Goal: Task Accomplishment & Management: Manage account settings

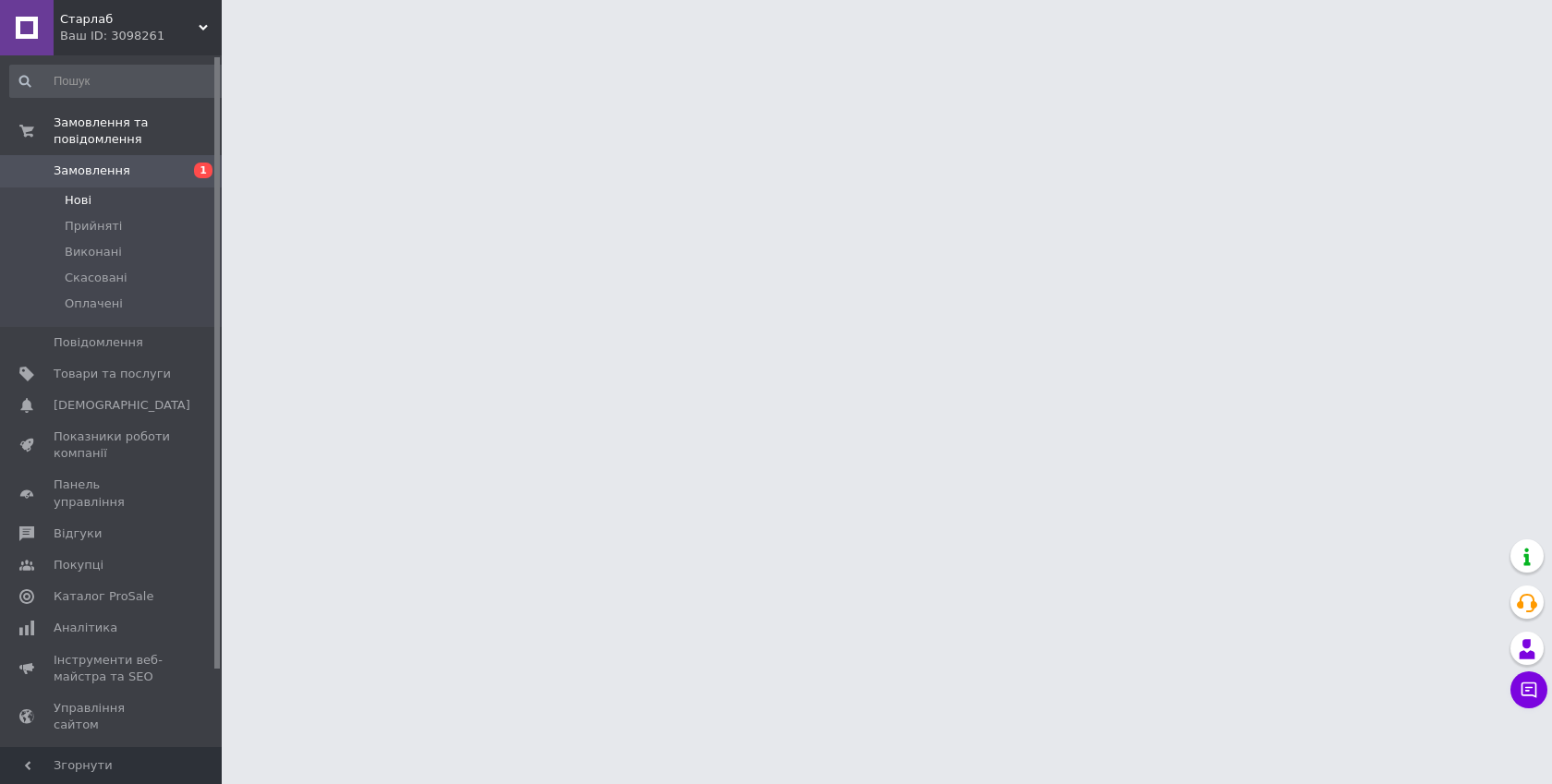
click at [88, 192] on span "Нові" at bounding box center [77, 200] width 27 height 17
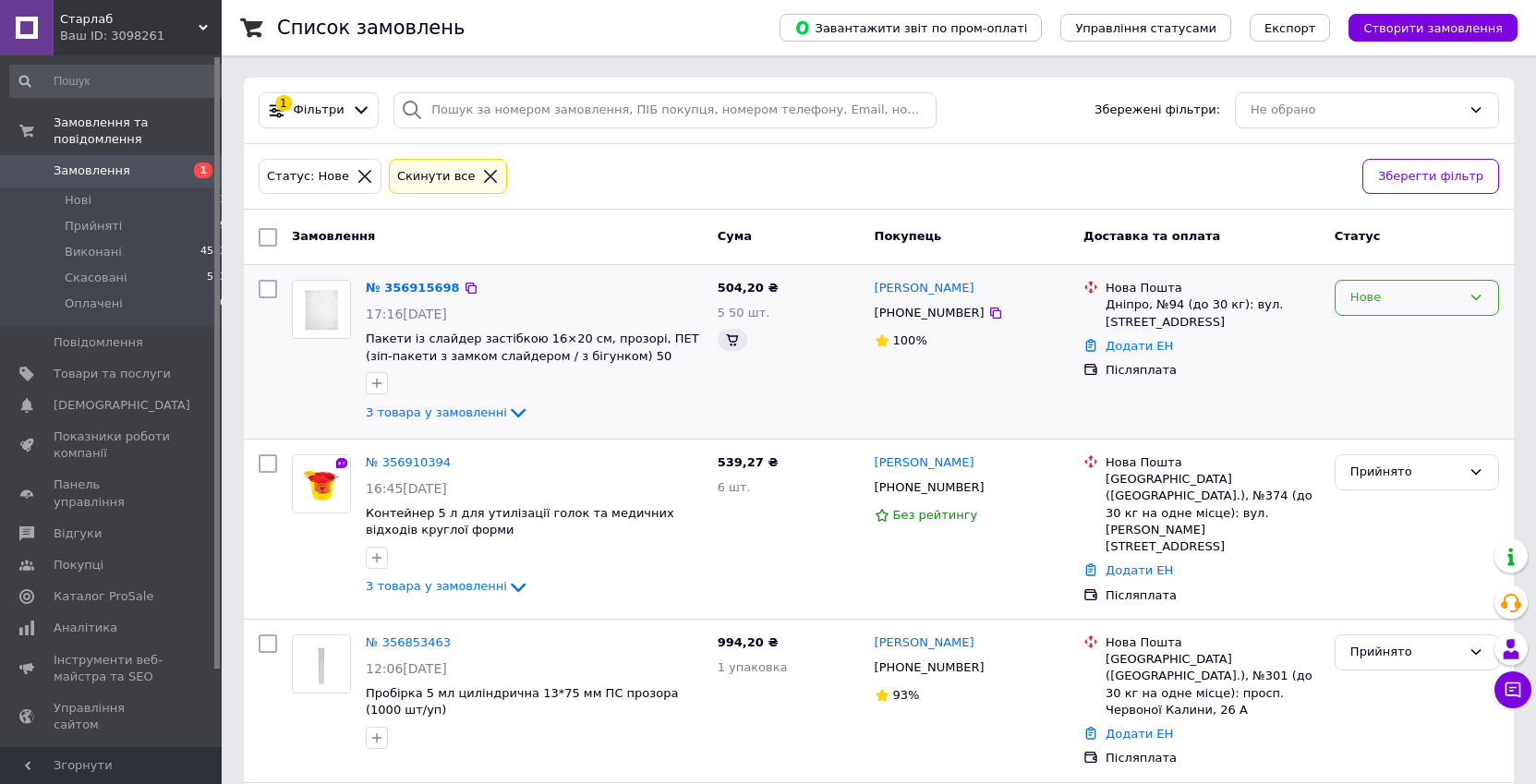
click at [1448, 299] on div "Нове" at bounding box center [1405, 297] width 111 height 20
click at [1399, 329] on li "Прийнято" at bounding box center [1417, 336] width 162 height 34
click at [414, 292] on link "№ 356915698" at bounding box center [413, 287] width 94 height 14
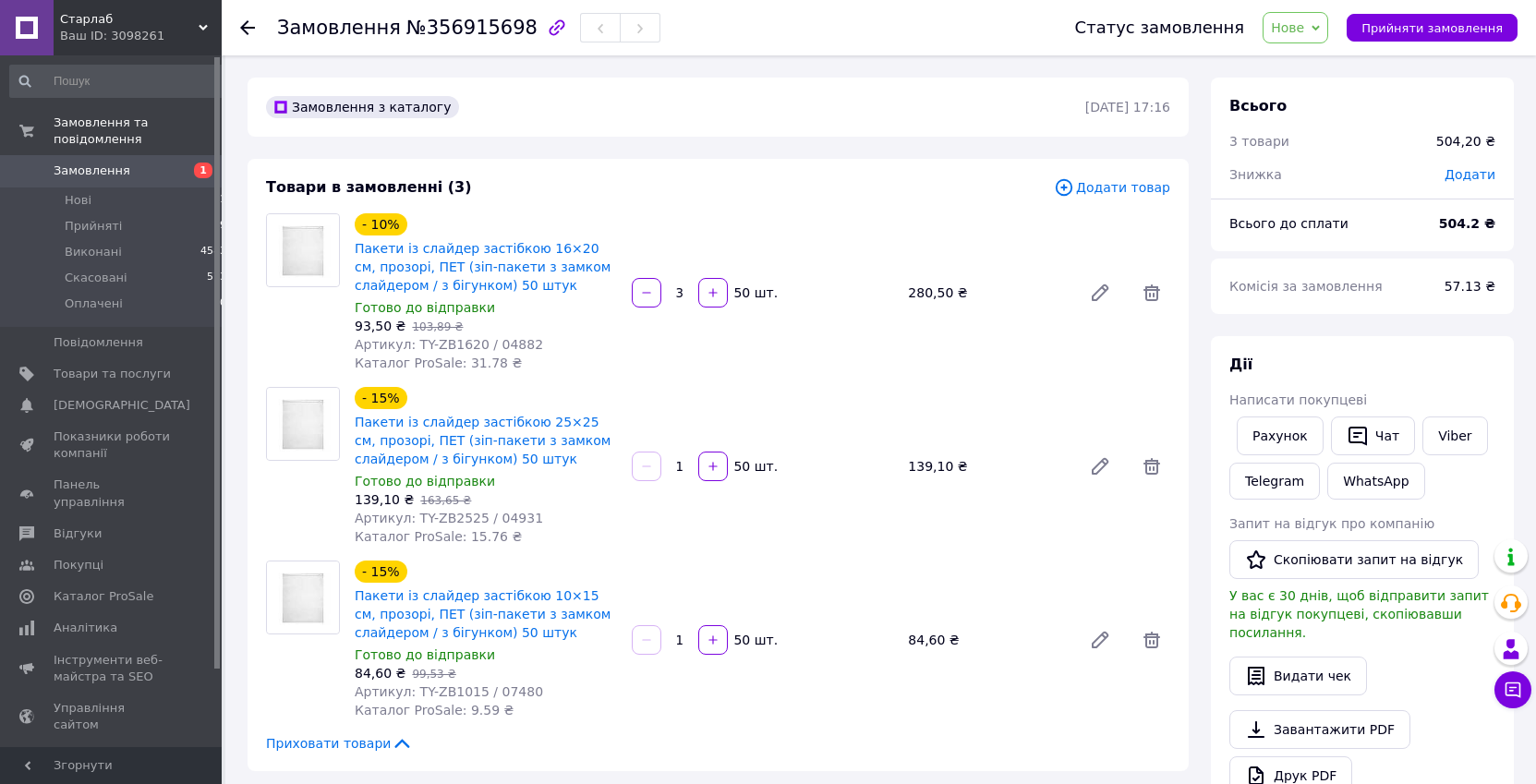
click at [1304, 34] on span "Нове" at bounding box center [1287, 28] width 34 height 15
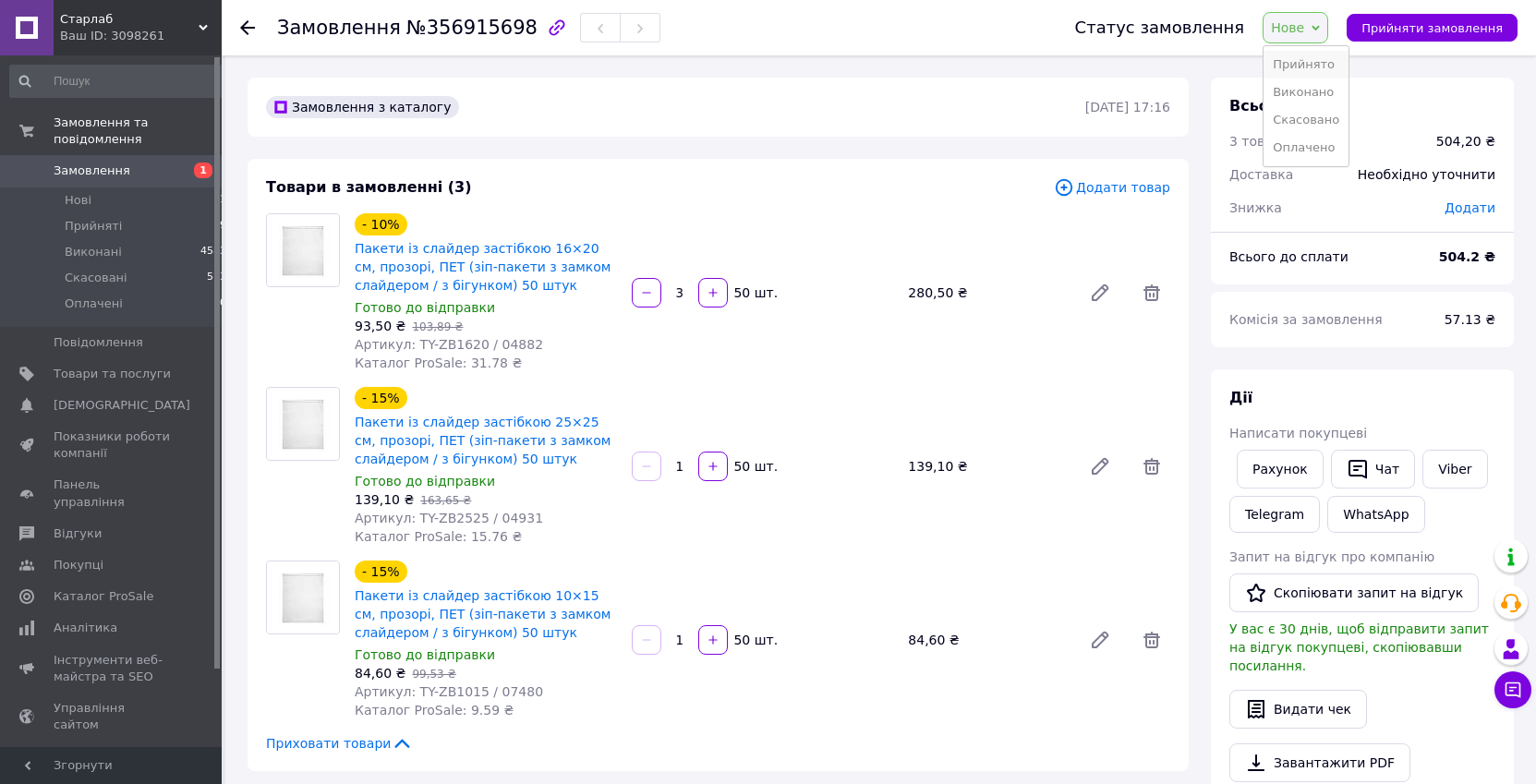
click at [1299, 57] on li "Прийнято" at bounding box center [1305, 65] width 85 height 28
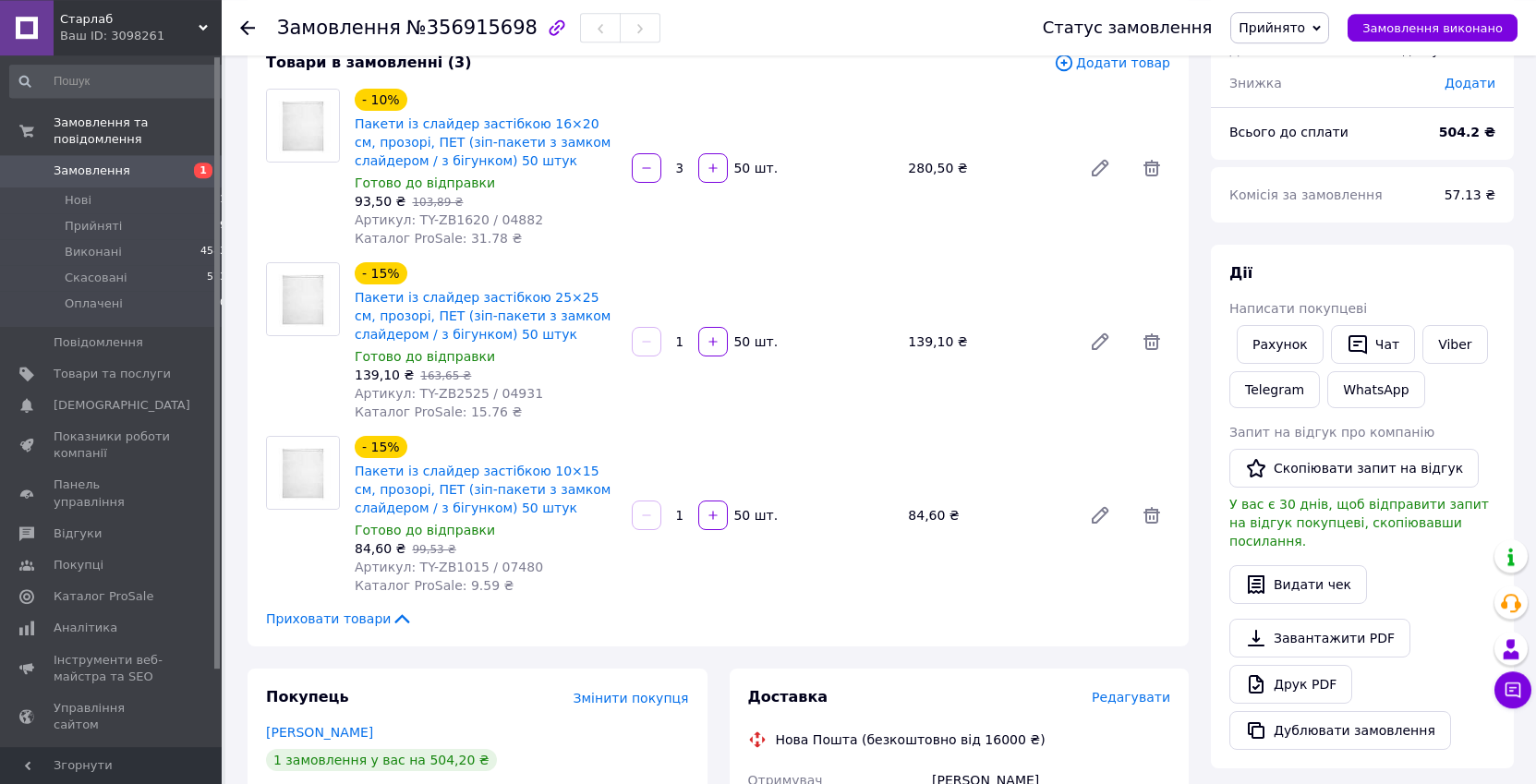
scroll to position [94, 0]
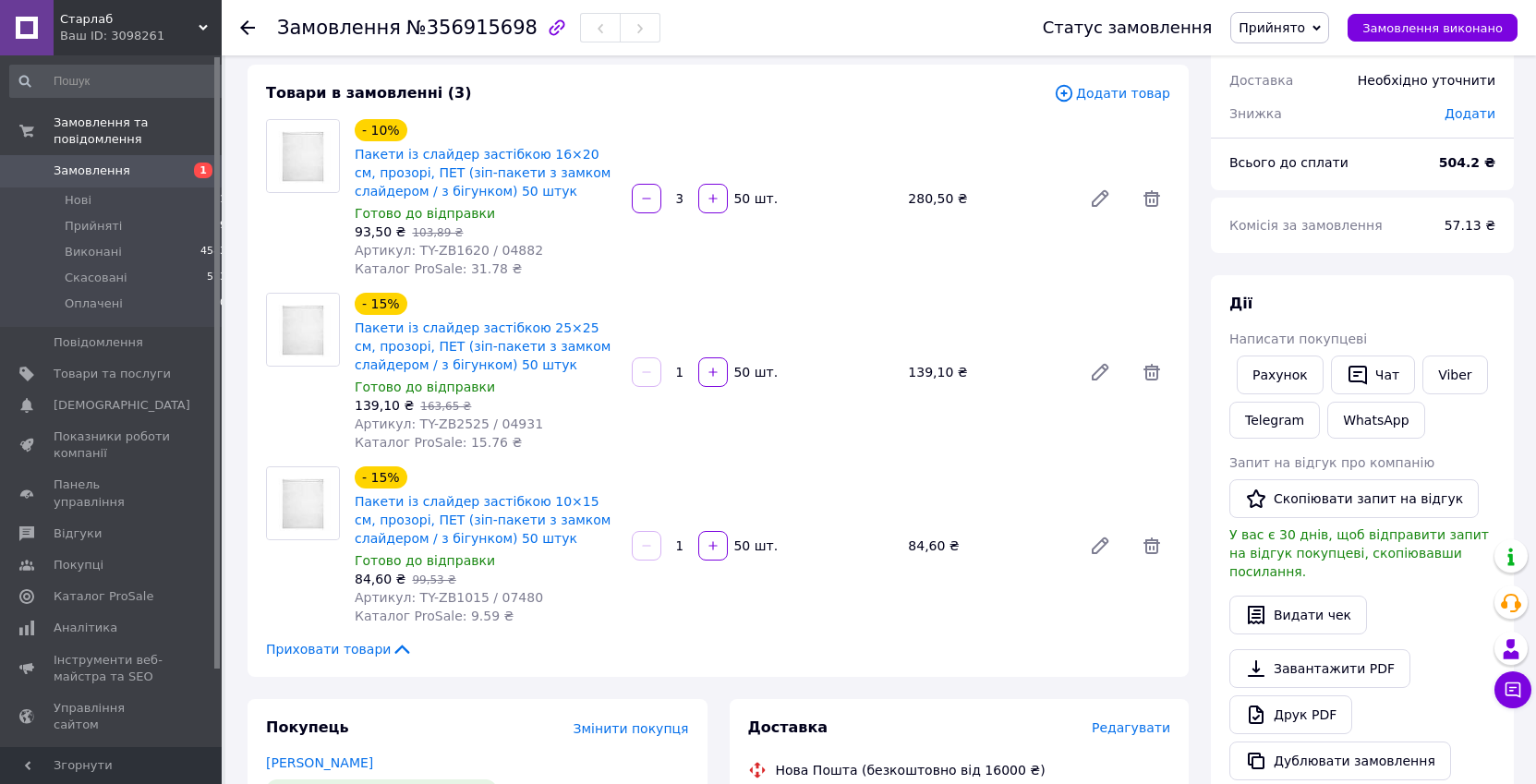
click at [500, 244] on span "Артикул: TY-ZB1620 / 04882" at bounding box center [449, 250] width 188 height 15
copy span "04882"
click at [499, 420] on span "Артикул: TY-ZB2525 / 04931" at bounding box center [449, 424] width 188 height 15
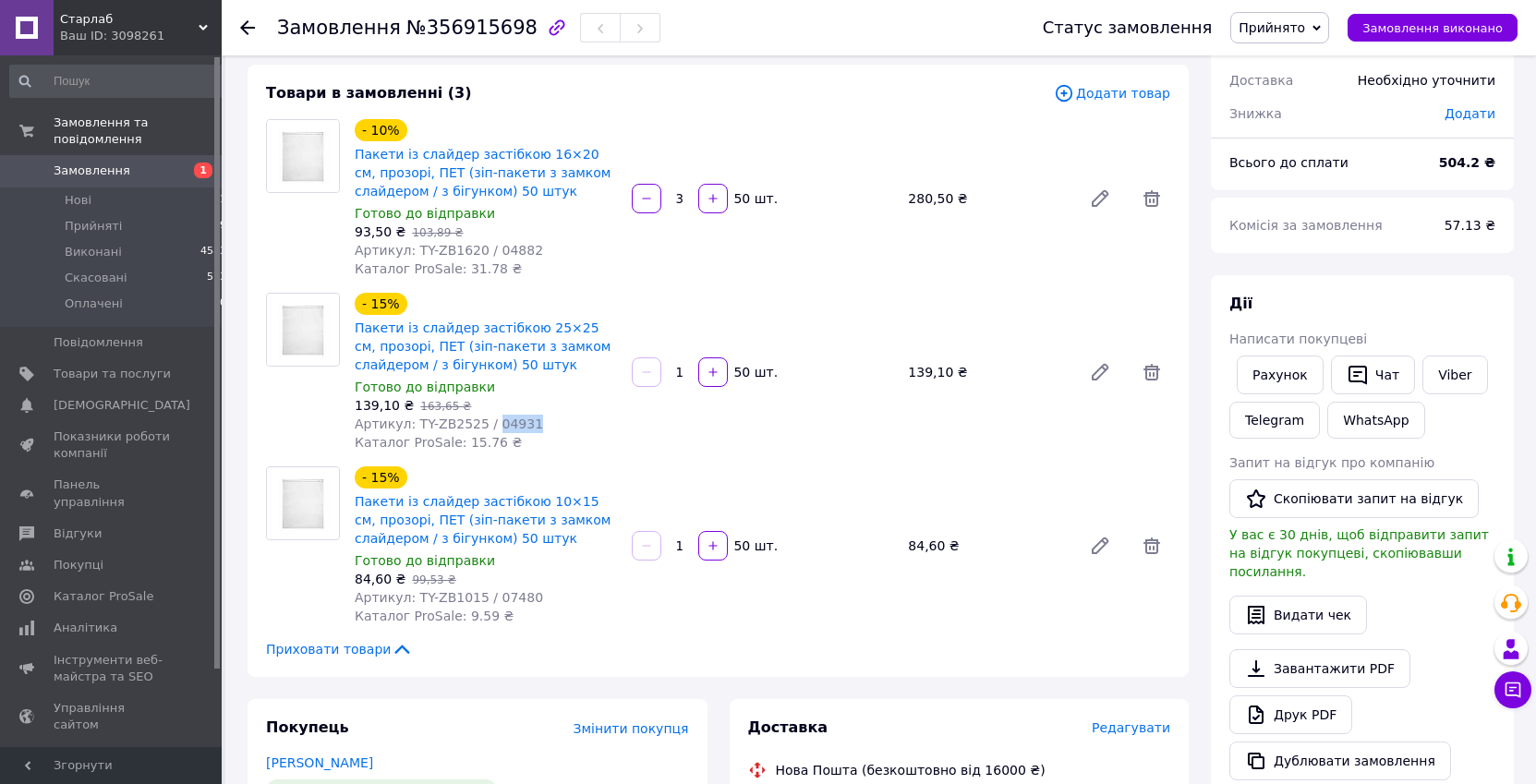
copy span "04931"
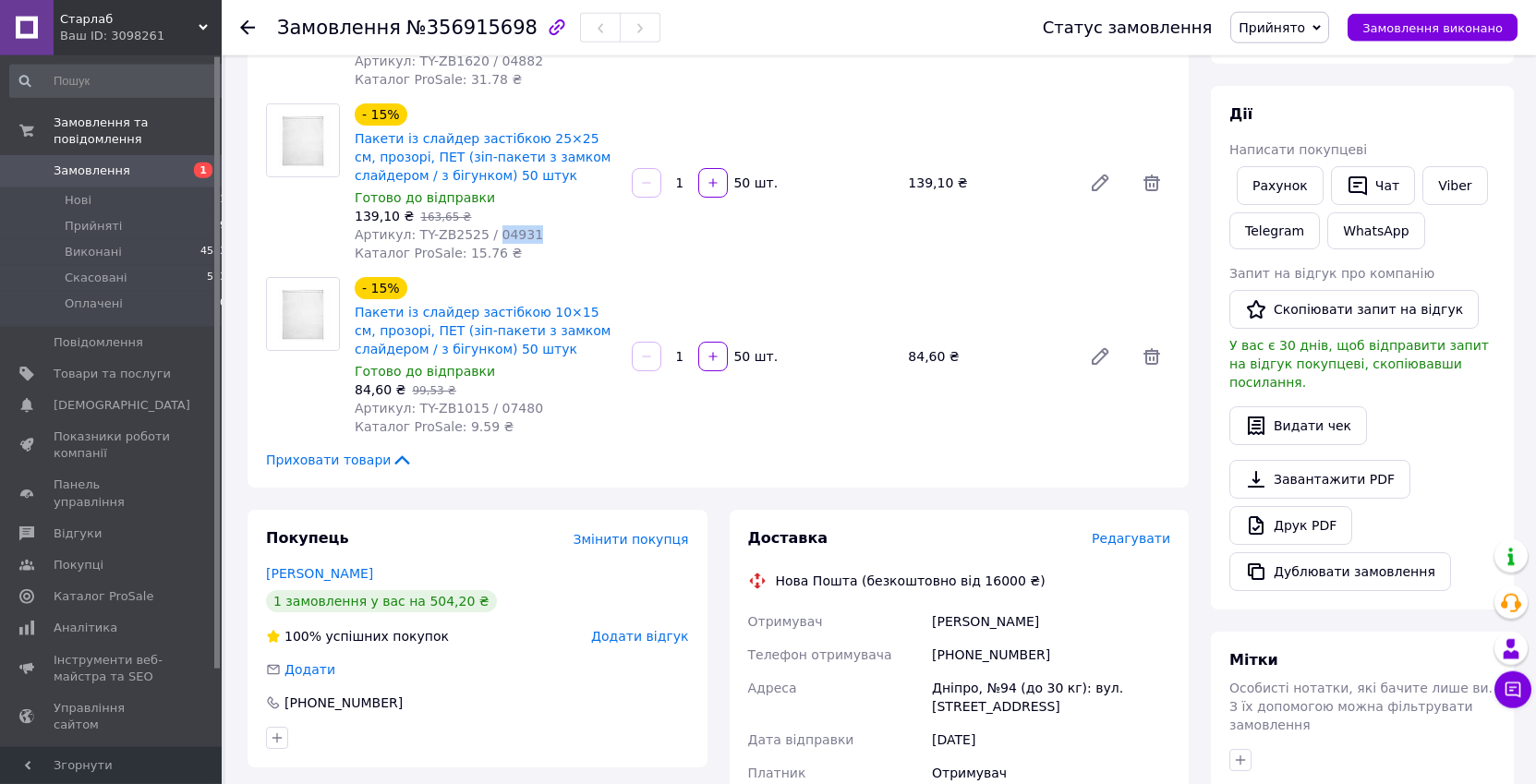
scroll to position [282, 0]
click at [502, 411] on span "Артикул: TY-ZB1015 / 07480" at bounding box center [449, 409] width 188 height 15
copy span "07480"
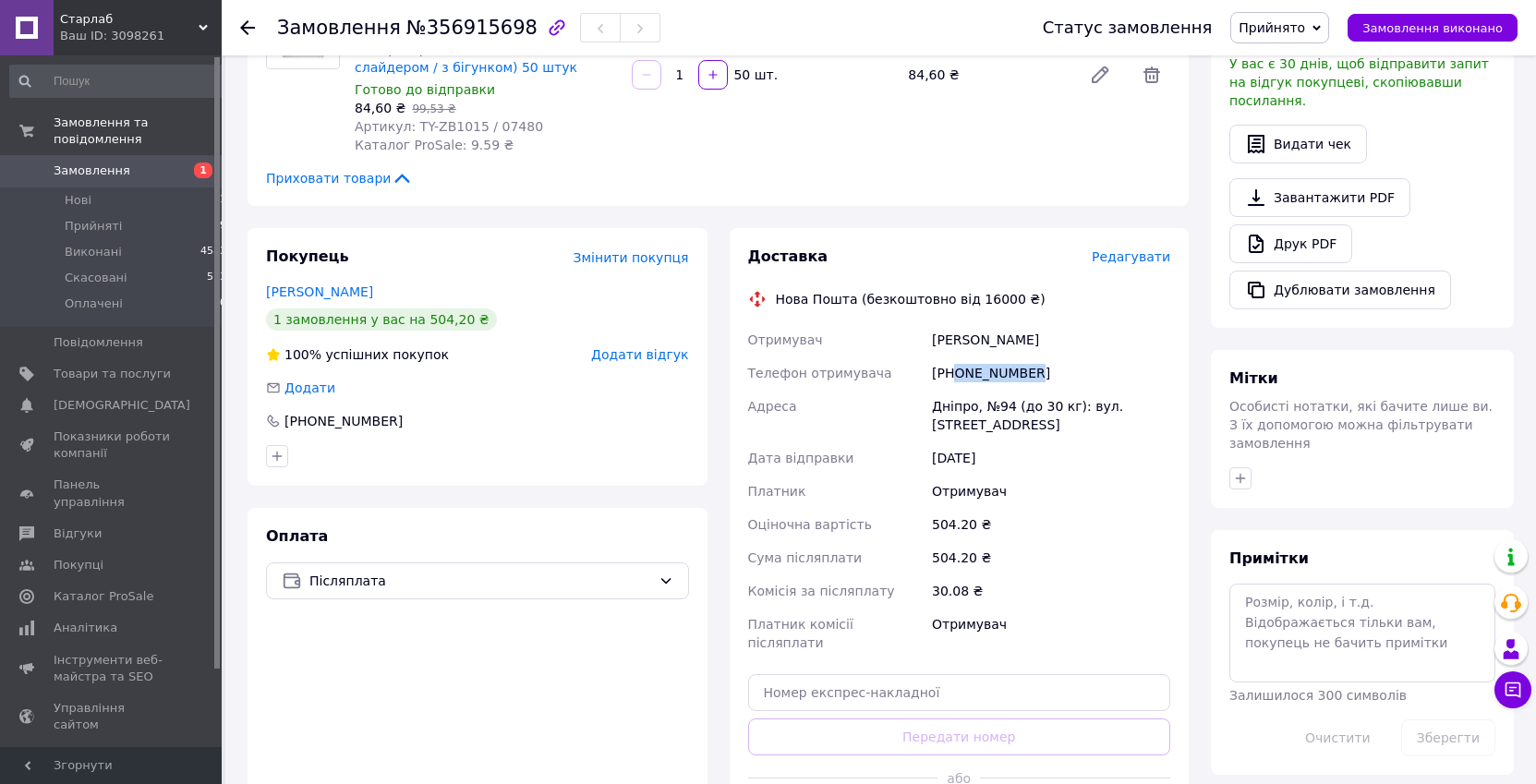
drag, startPoint x: 954, startPoint y: 373, endPoint x: 1022, endPoint y: 374, distance: 68.0
click at [1022, 374] on div "[PHONE_NUMBER]" at bounding box center [1051, 373] width 246 height 34
copy div "0730003888"
click at [938, 623] on div "Отримувач" at bounding box center [1051, 633] width 246 height 52
click at [934, 623] on div "Отримувач" at bounding box center [1051, 633] width 246 height 52
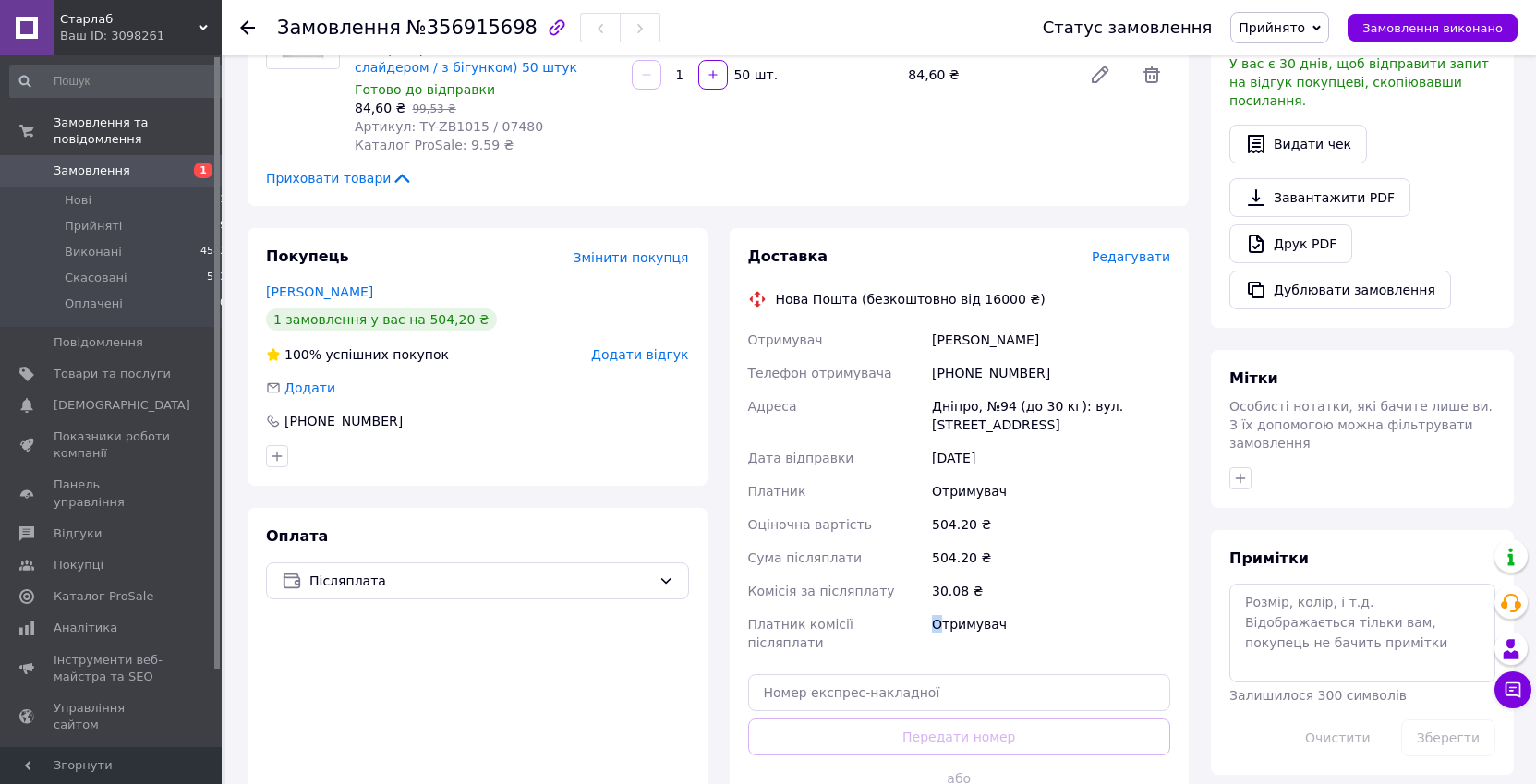
click at [933, 623] on div "Отримувач" at bounding box center [1051, 633] width 246 height 52
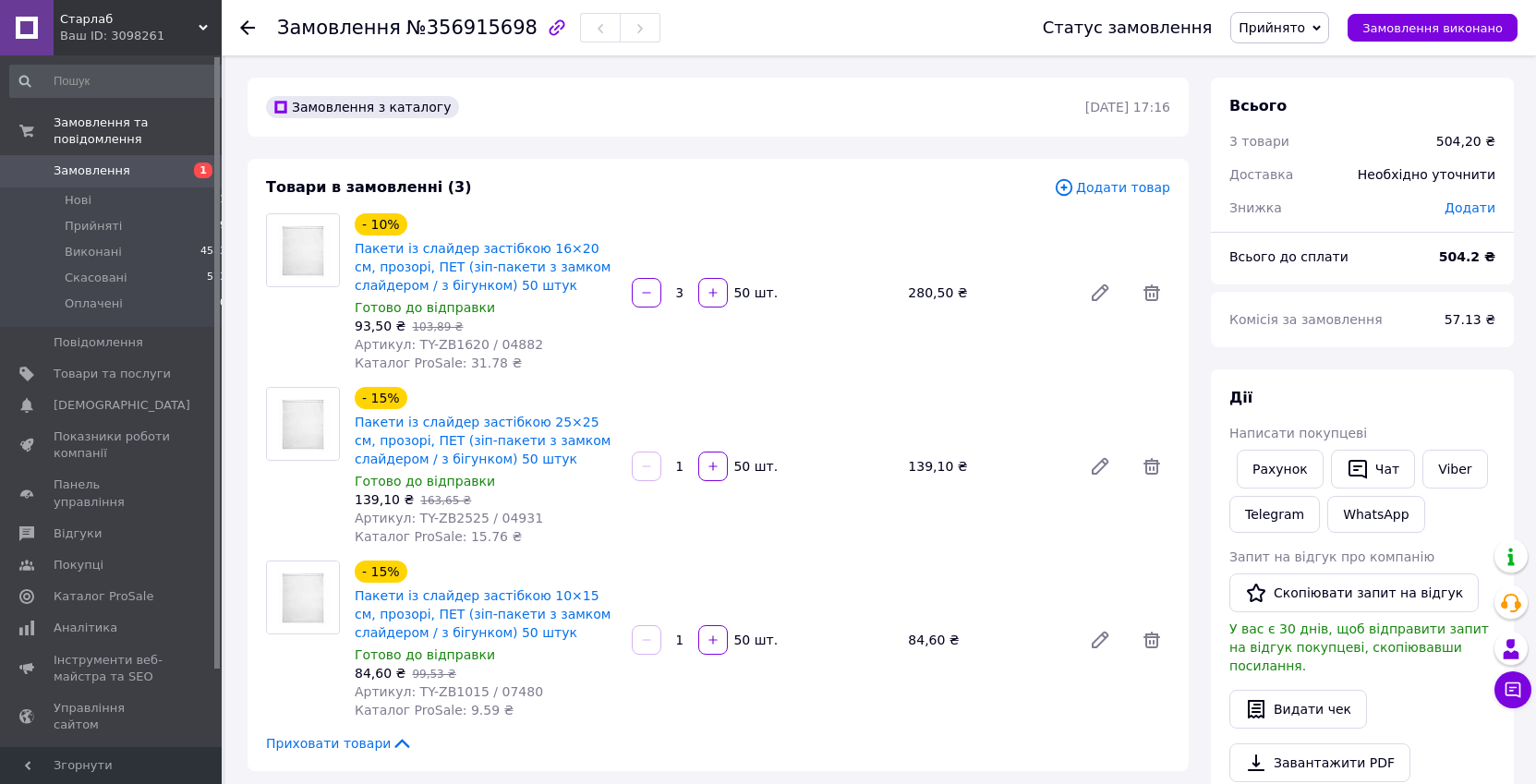
scroll to position [376, 0]
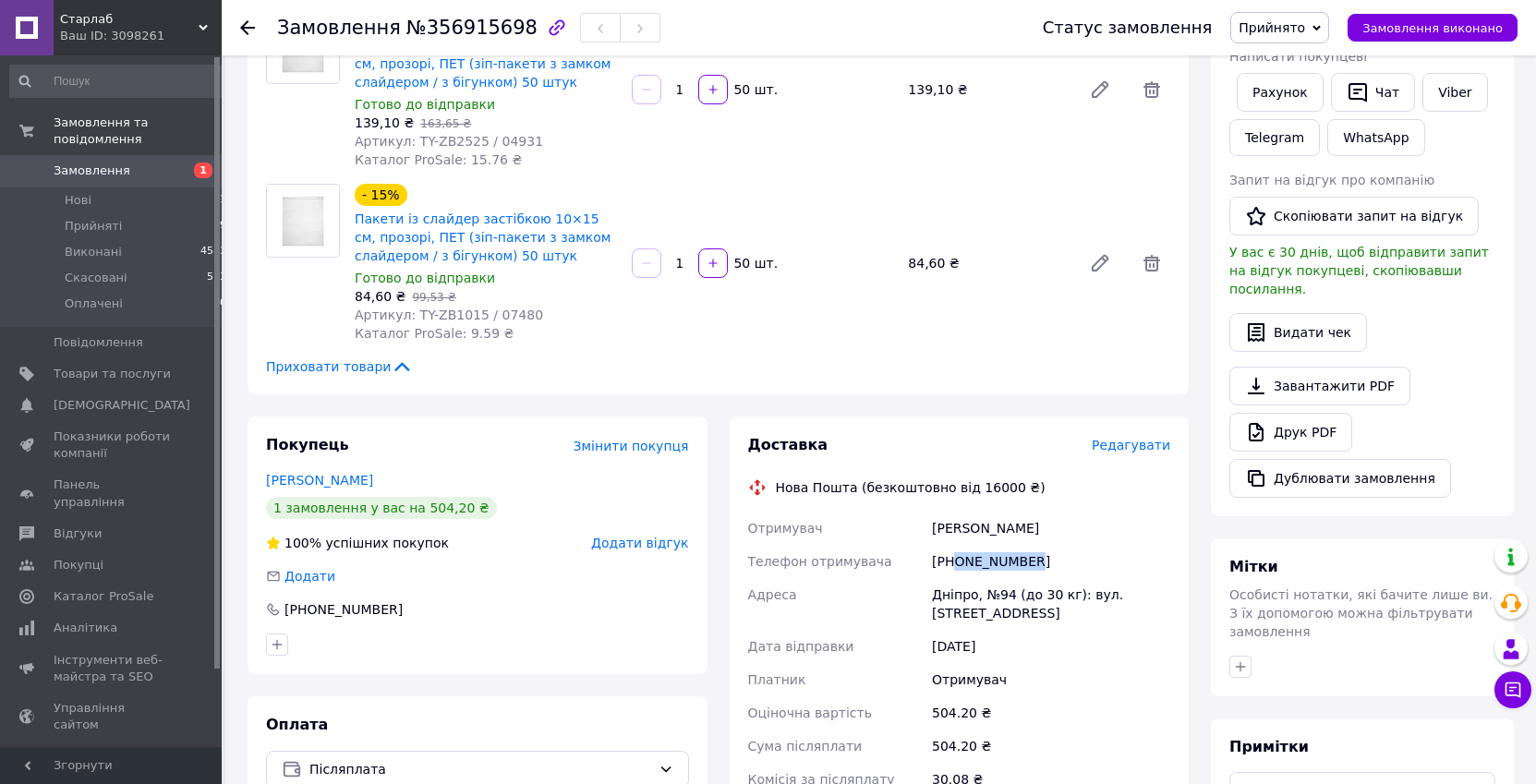
drag, startPoint x: 954, startPoint y: 566, endPoint x: 1032, endPoint y: 561, distance: 78.2
click at [1032, 561] on div "[PHONE_NUMBER]" at bounding box center [1051, 561] width 246 height 34
copy div "0730003888"
drag, startPoint x: 931, startPoint y: 530, endPoint x: 1049, endPoint y: 517, distance: 118.7
click at [1049, 517] on div "[PERSON_NAME]" at bounding box center [1051, 528] width 246 height 34
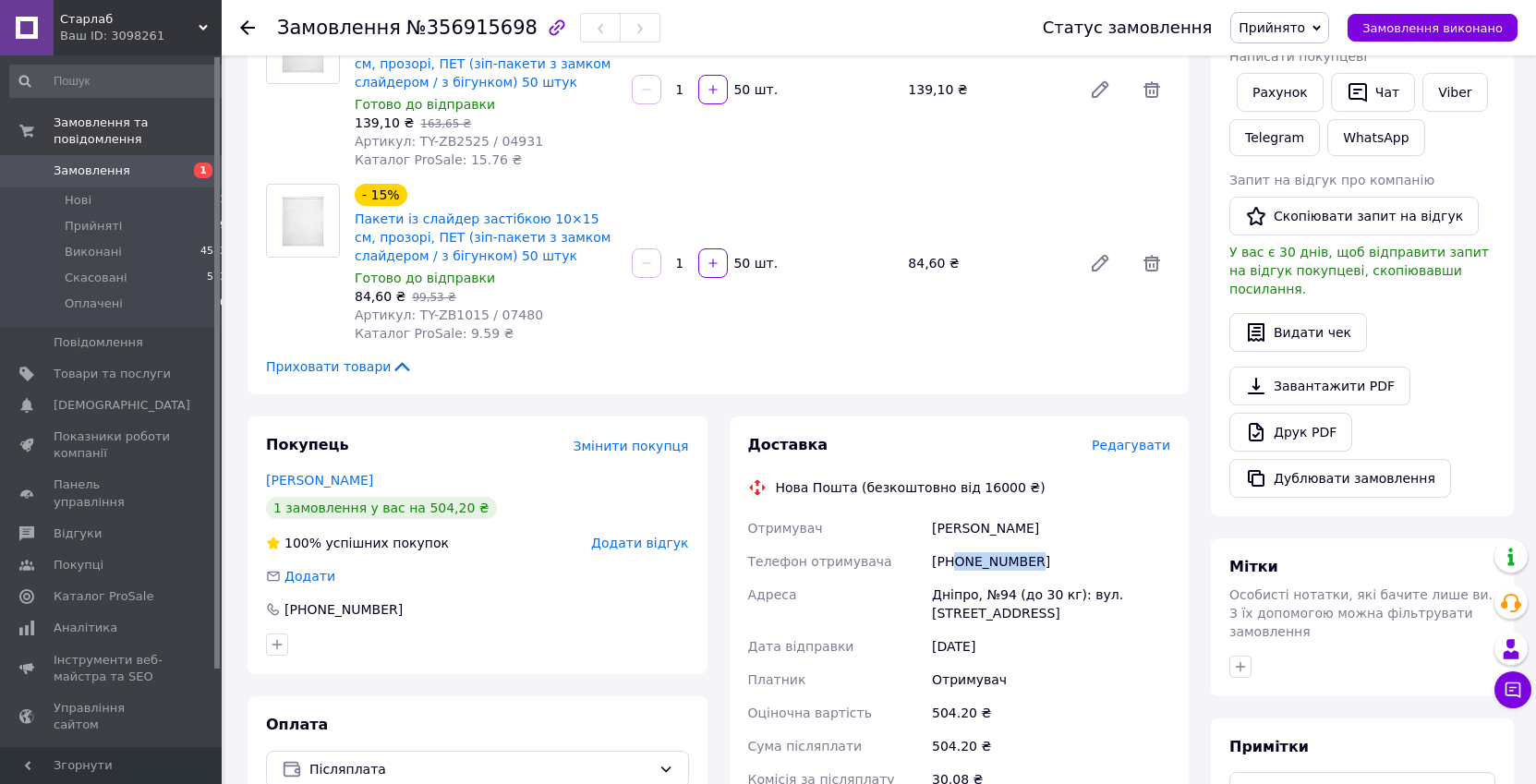
copy div "[PERSON_NAME]"
drag, startPoint x: 933, startPoint y: 594, endPoint x: 951, endPoint y: 610, distance: 24.1
click at [951, 610] on div "Дніпро, №94 (до 30 кг): вул. [STREET_ADDRESS]" at bounding box center [1051, 604] width 246 height 52
copy div "Дніпро, №94 (до 30 кг): вул. [STREET_ADDRESS]"
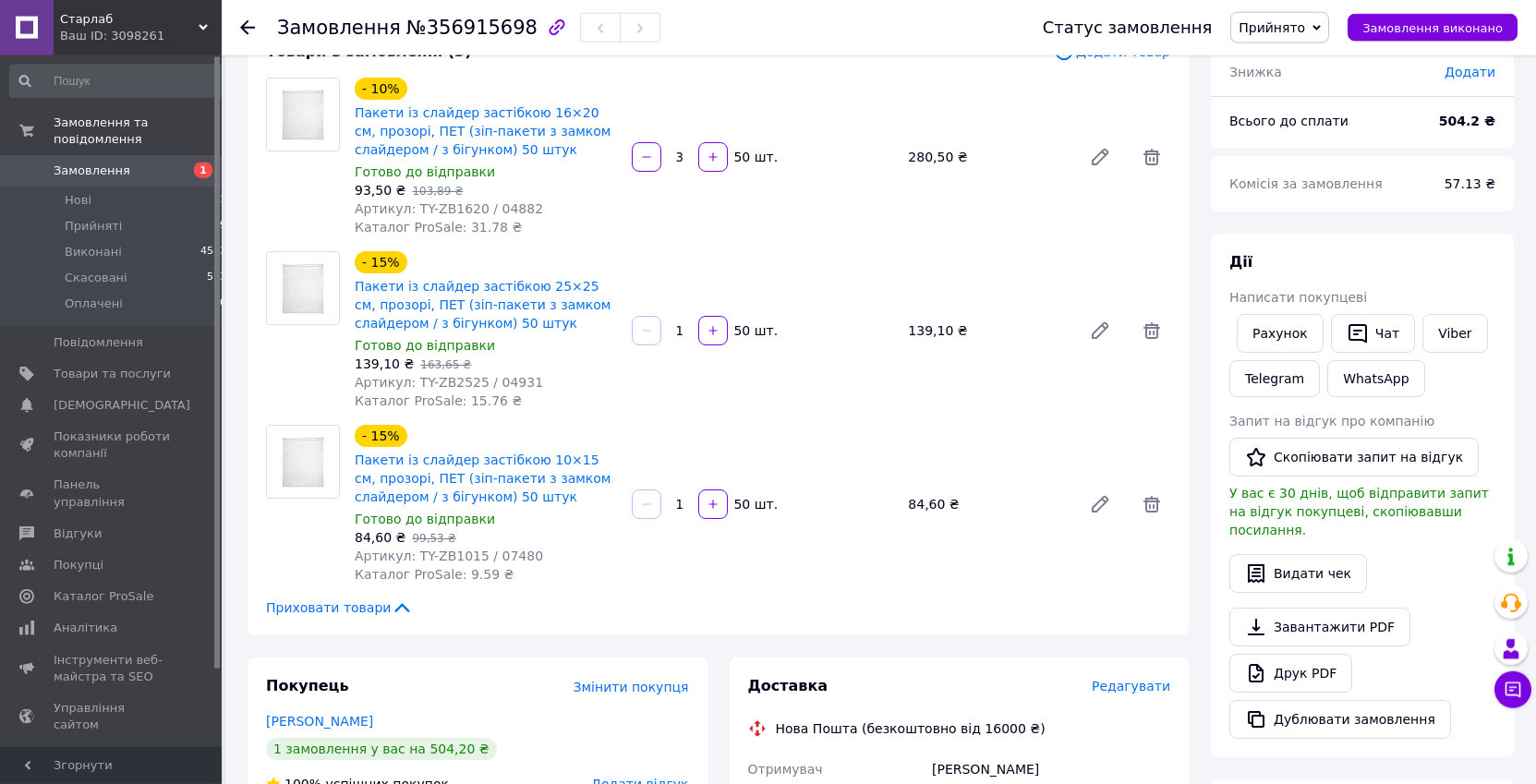
scroll to position [94, 0]
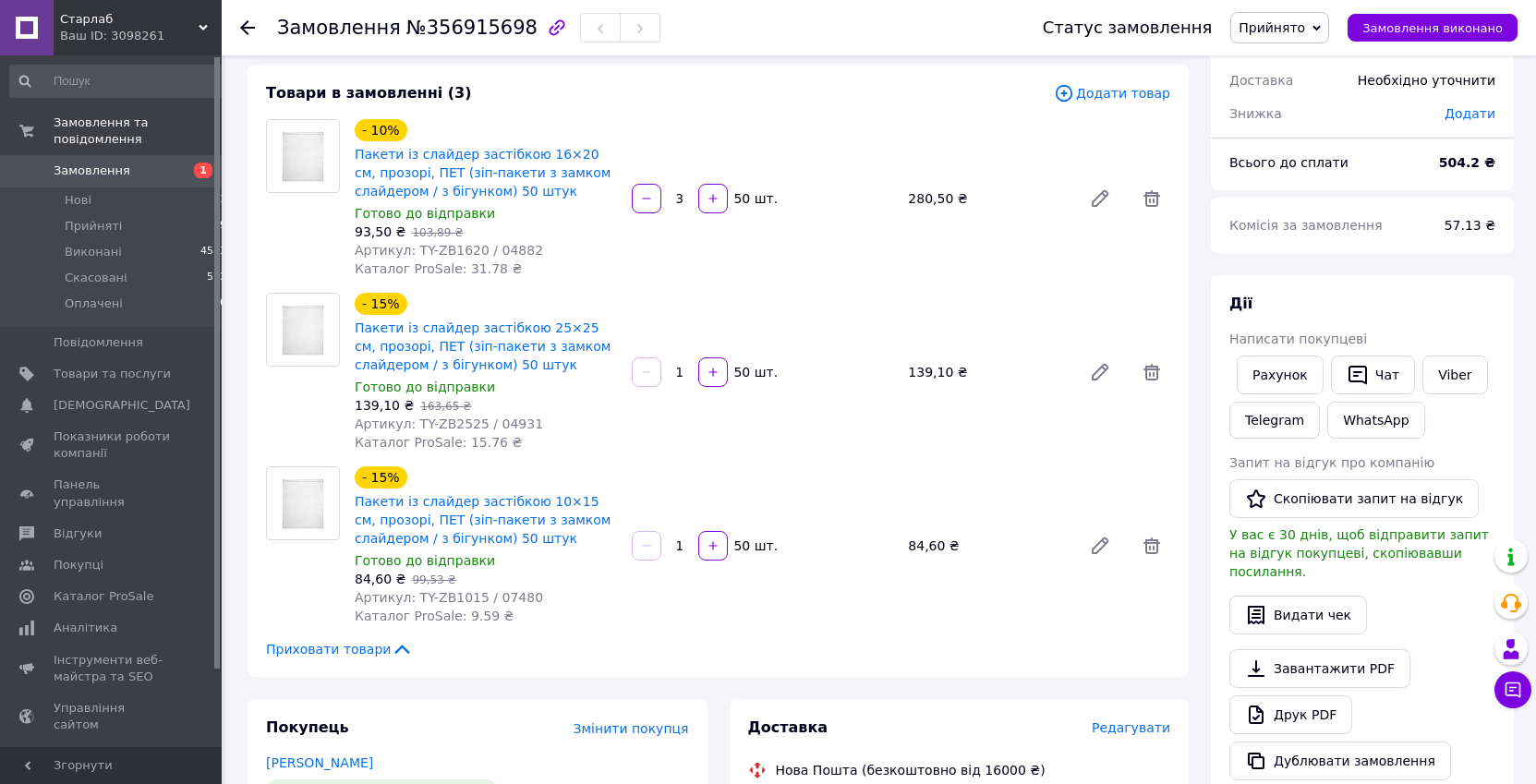
click at [478, 23] on span "№356915698" at bounding box center [471, 28] width 131 height 22
copy span "356915698"
click at [492, 246] on span "Артикул: TY-ZB1620 / 04882" at bounding box center [449, 250] width 188 height 15
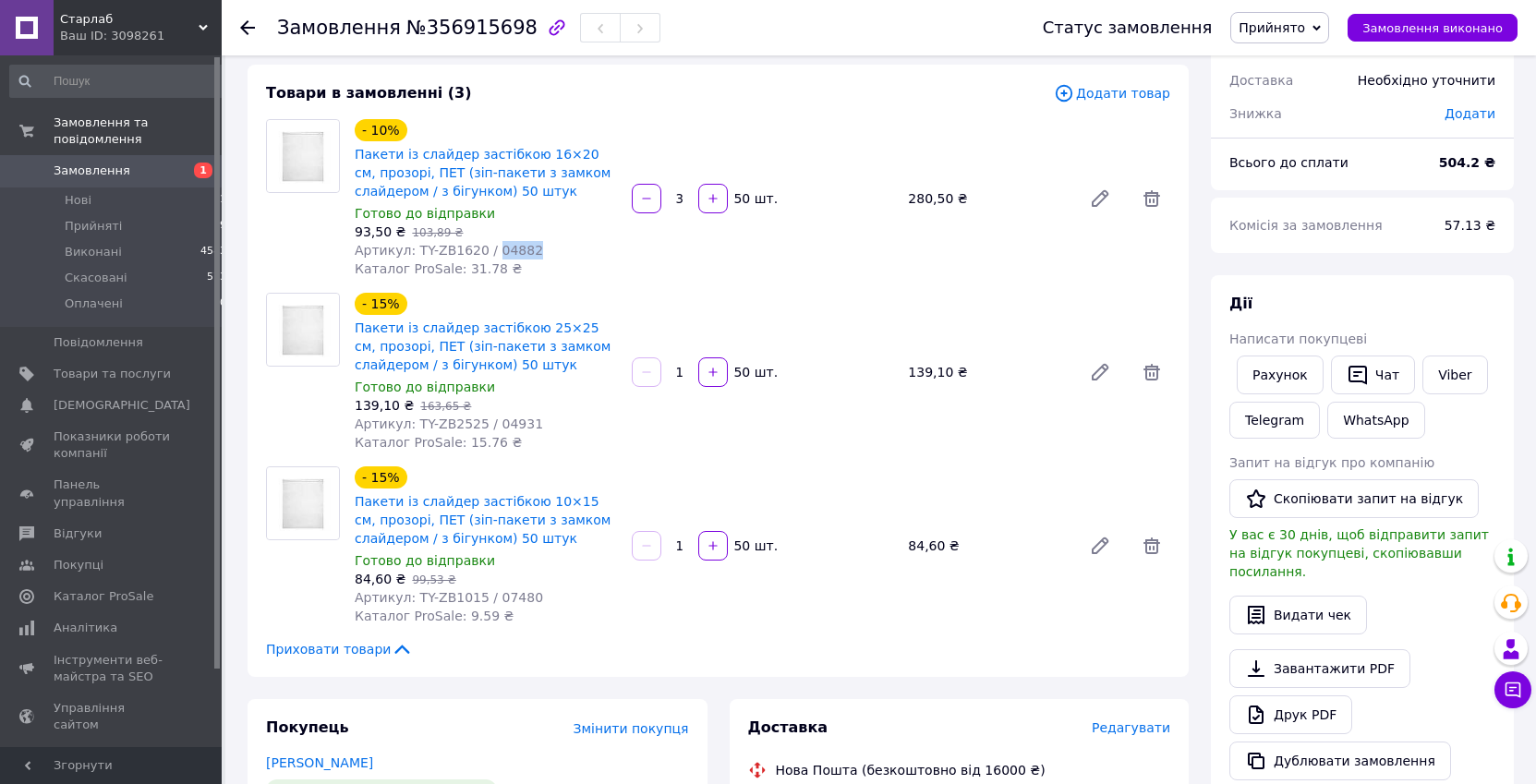
copy span "04882"
click at [499, 419] on span "Артикул: TY-ZB2525 / 04931" at bounding box center [449, 424] width 188 height 15
copy span "04931"
click at [498, 603] on span "Артикул: TY-ZB1015 / 07480" at bounding box center [449, 597] width 188 height 15
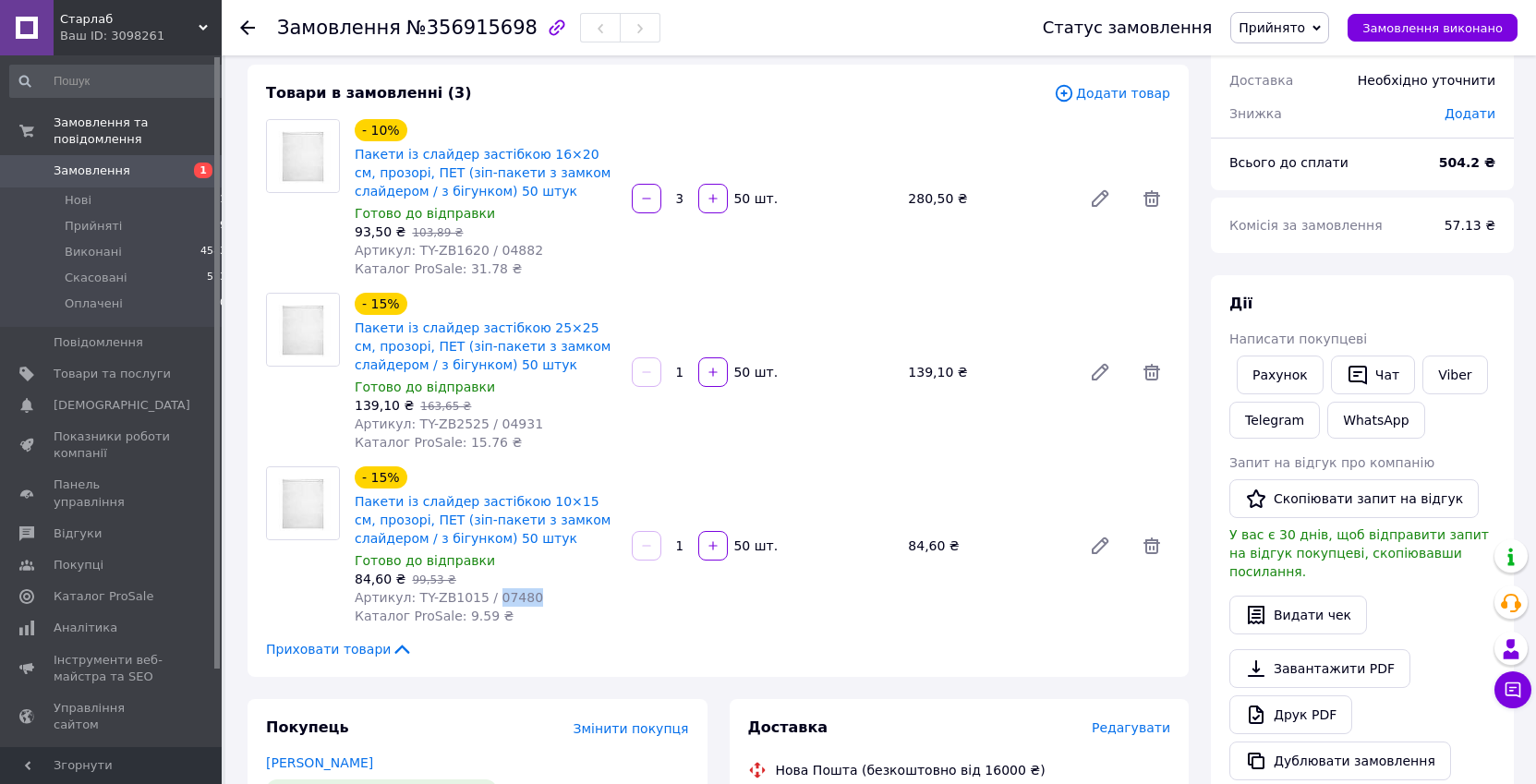
click at [498, 603] on span "Артикул: TY-ZB1015 / 07480" at bounding box center [449, 597] width 188 height 15
click at [140, 213] on li "Прийняті 9" at bounding box center [118, 226] width 238 height 26
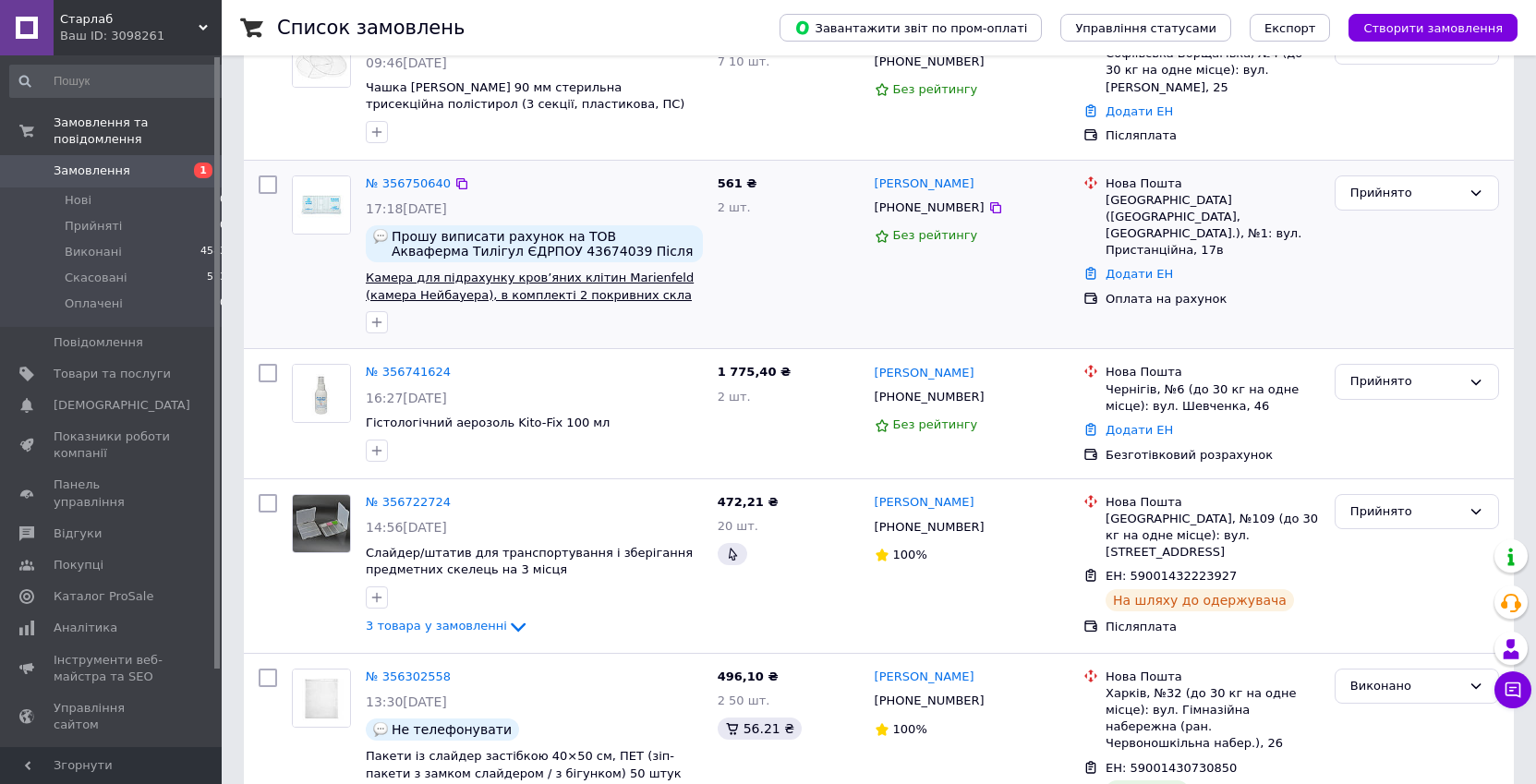
scroll to position [1224, 0]
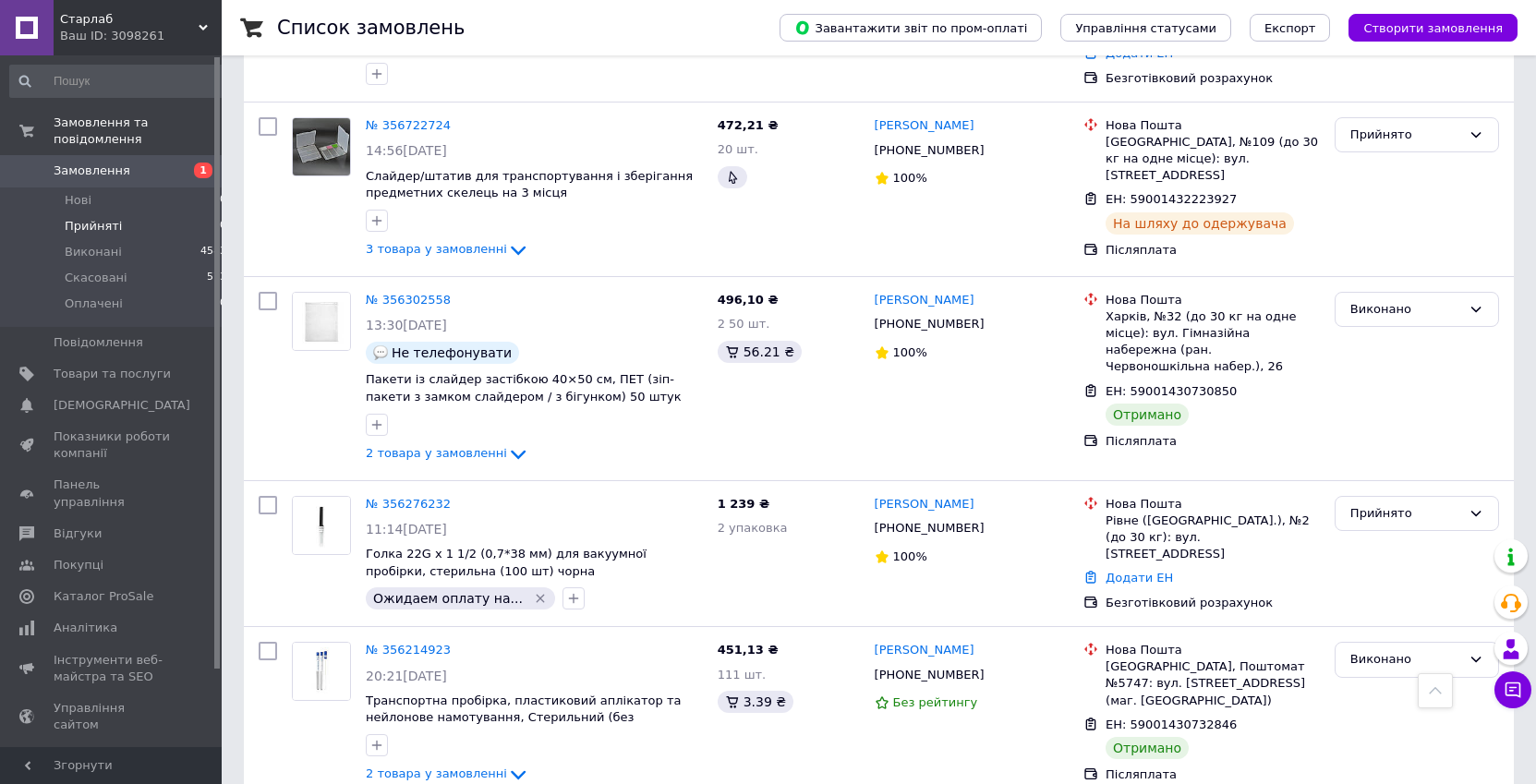
click at [183, 213] on li "Прийняті 10" at bounding box center [118, 226] width 238 height 26
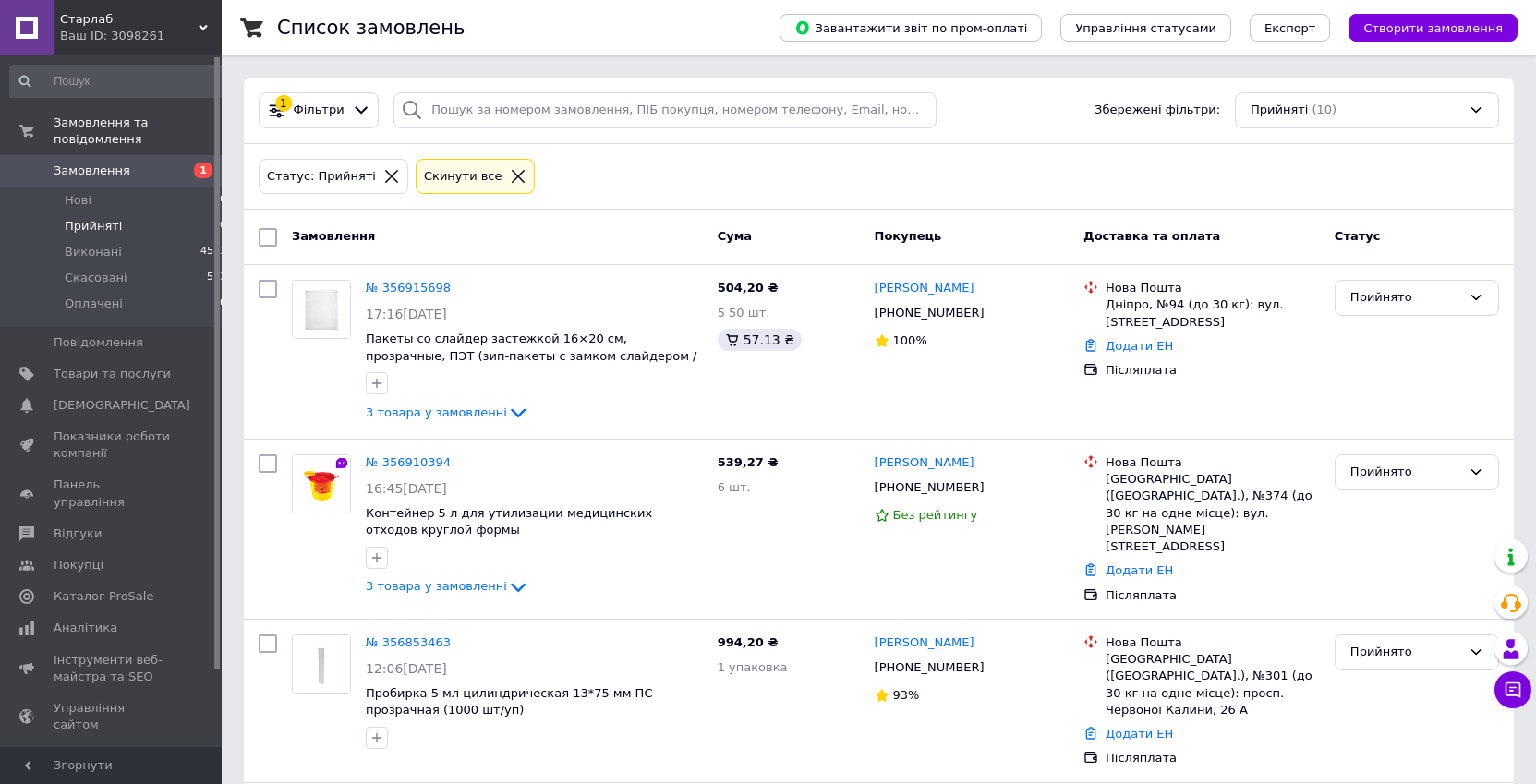
click at [162, 213] on li "Прийняті 10" at bounding box center [118, 226] width 238 height 26
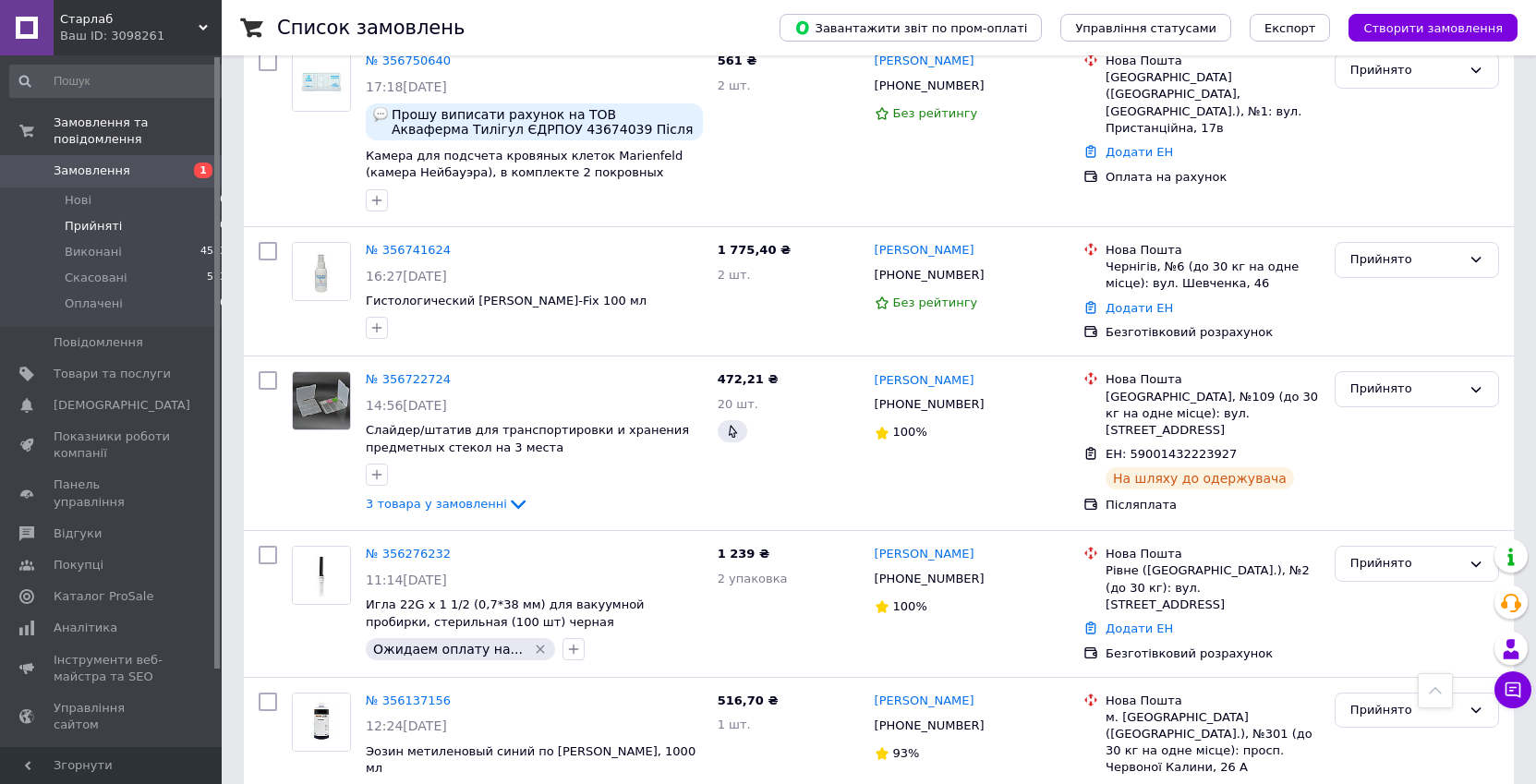
scroll to position [1097, 0]
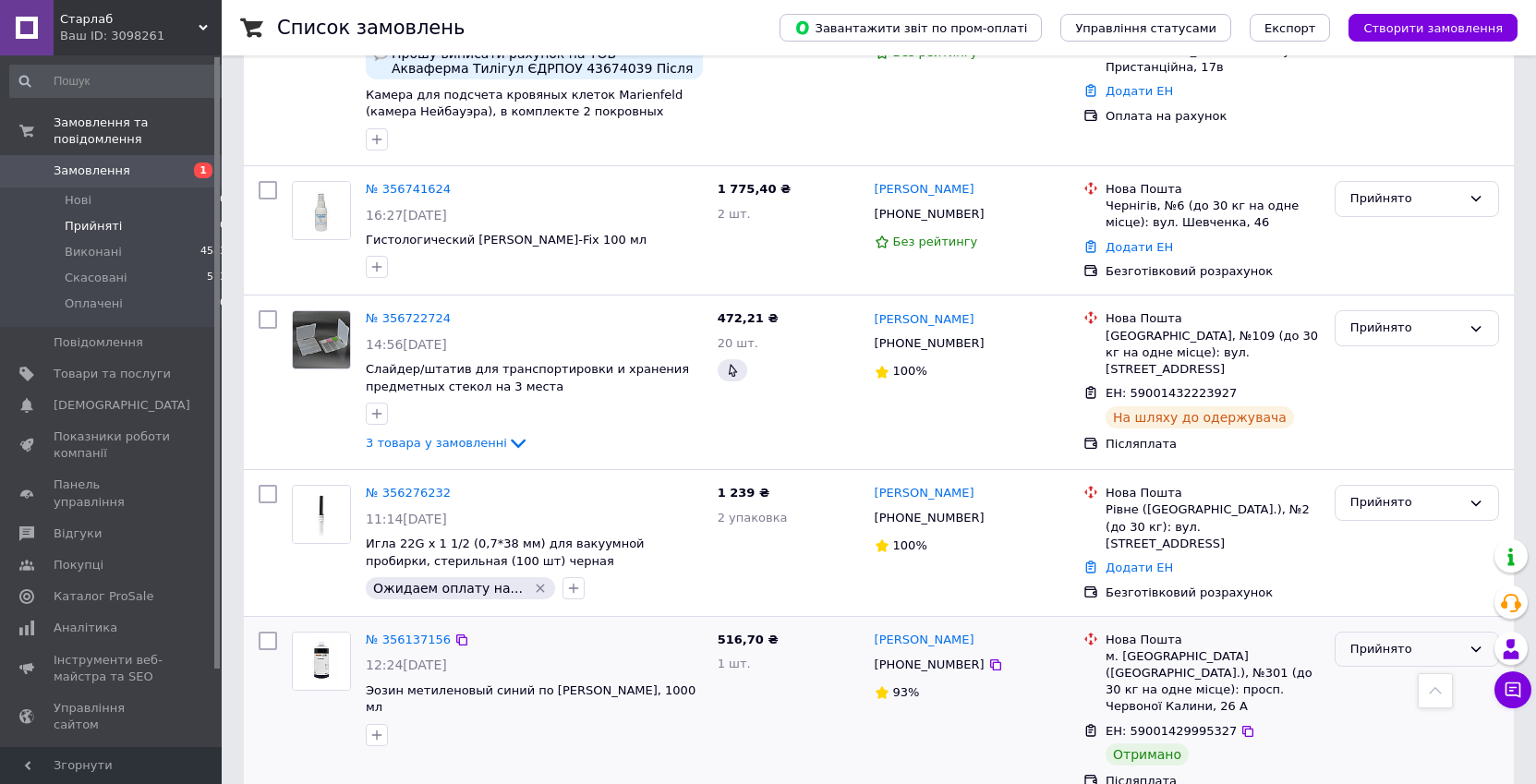
click at [1373, 640] on div "Прийнято" at bounding box center [1405, 649] width 111 height 20
click at [1366, 670] on li "Виконано" at bounding box center [1417, 687] width 162 height 34
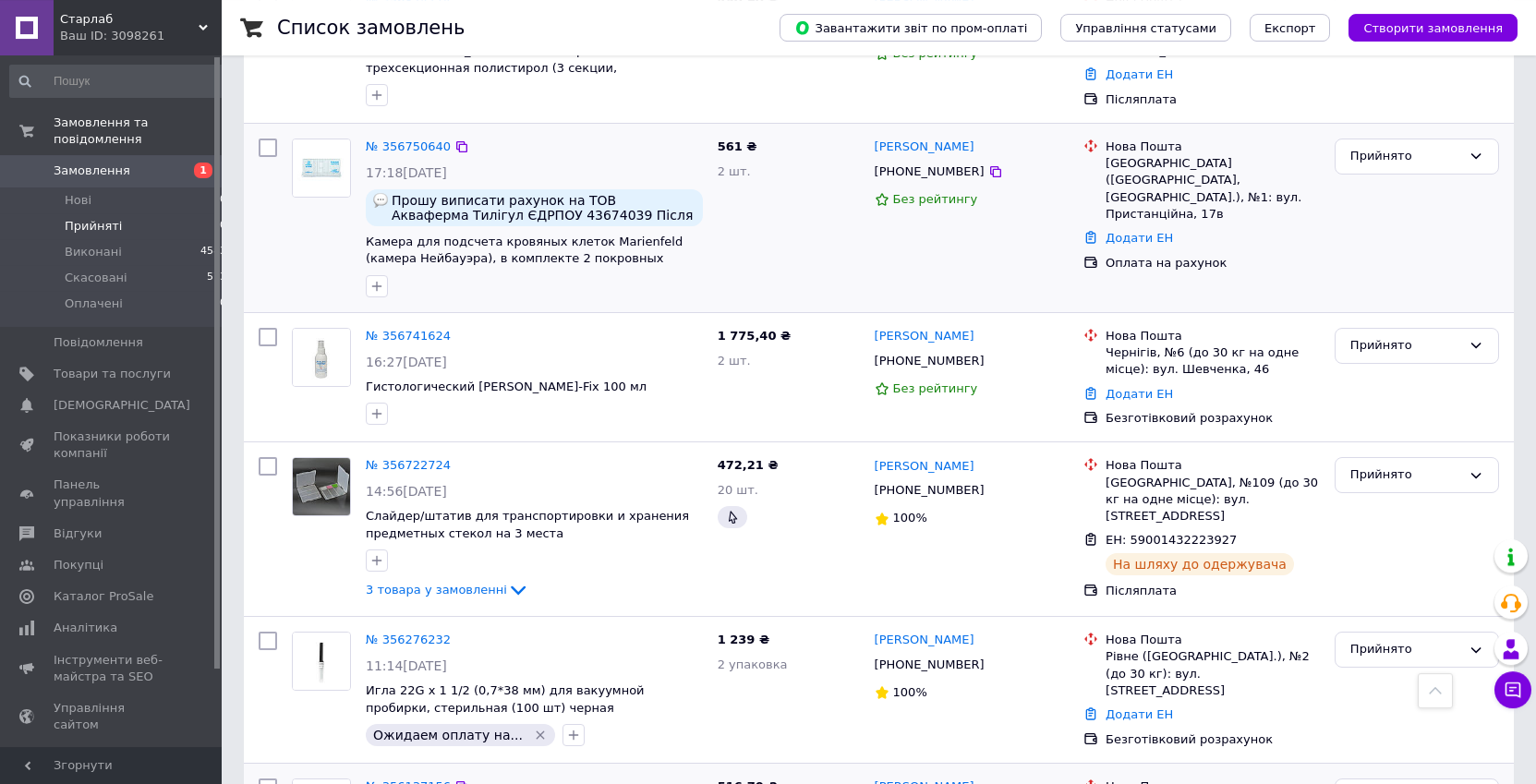
scroll to position [814, 0]
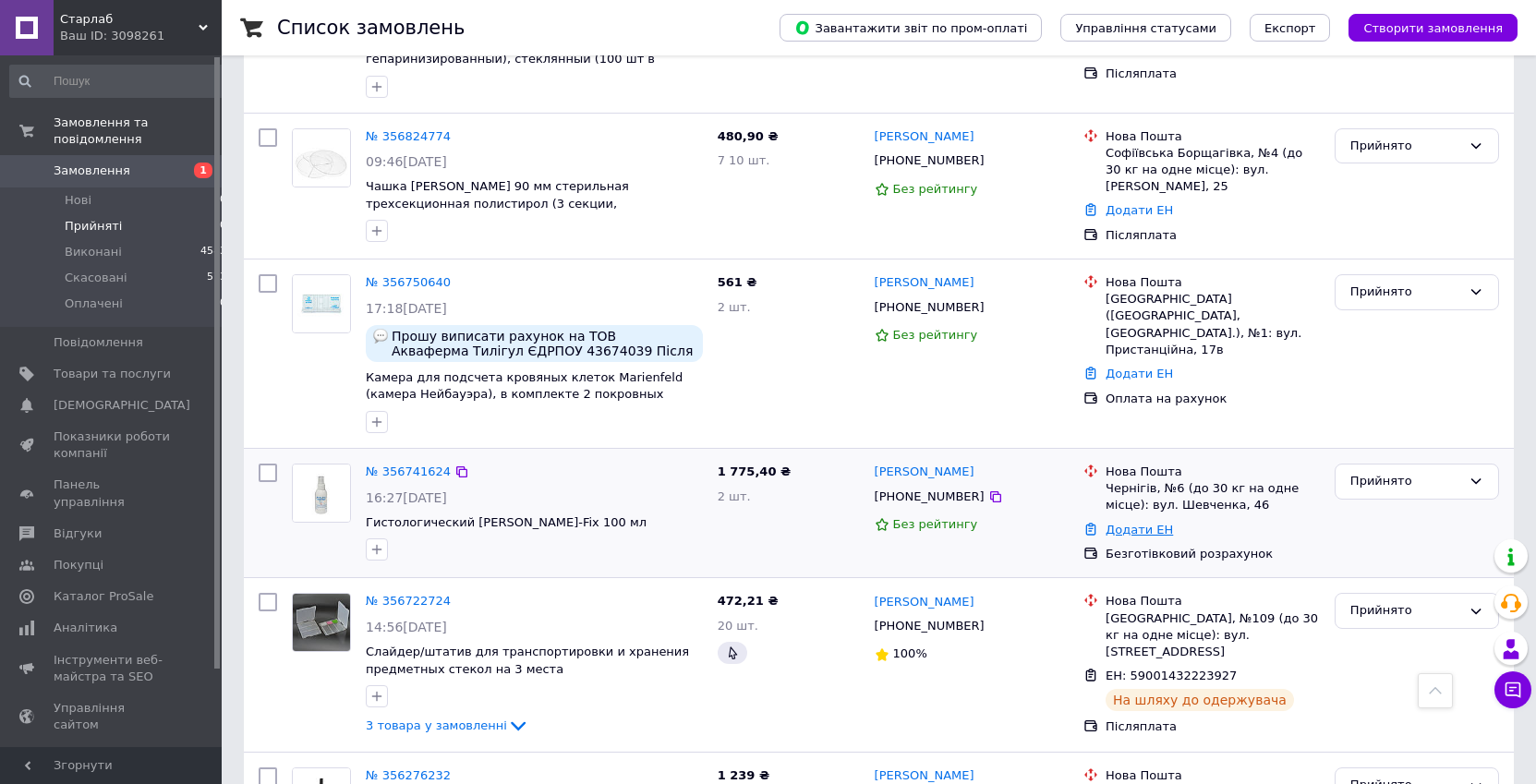
click at [1153, 522] on link "Додати ЕН" at bounding box center [1139, 529] width 67 height 14
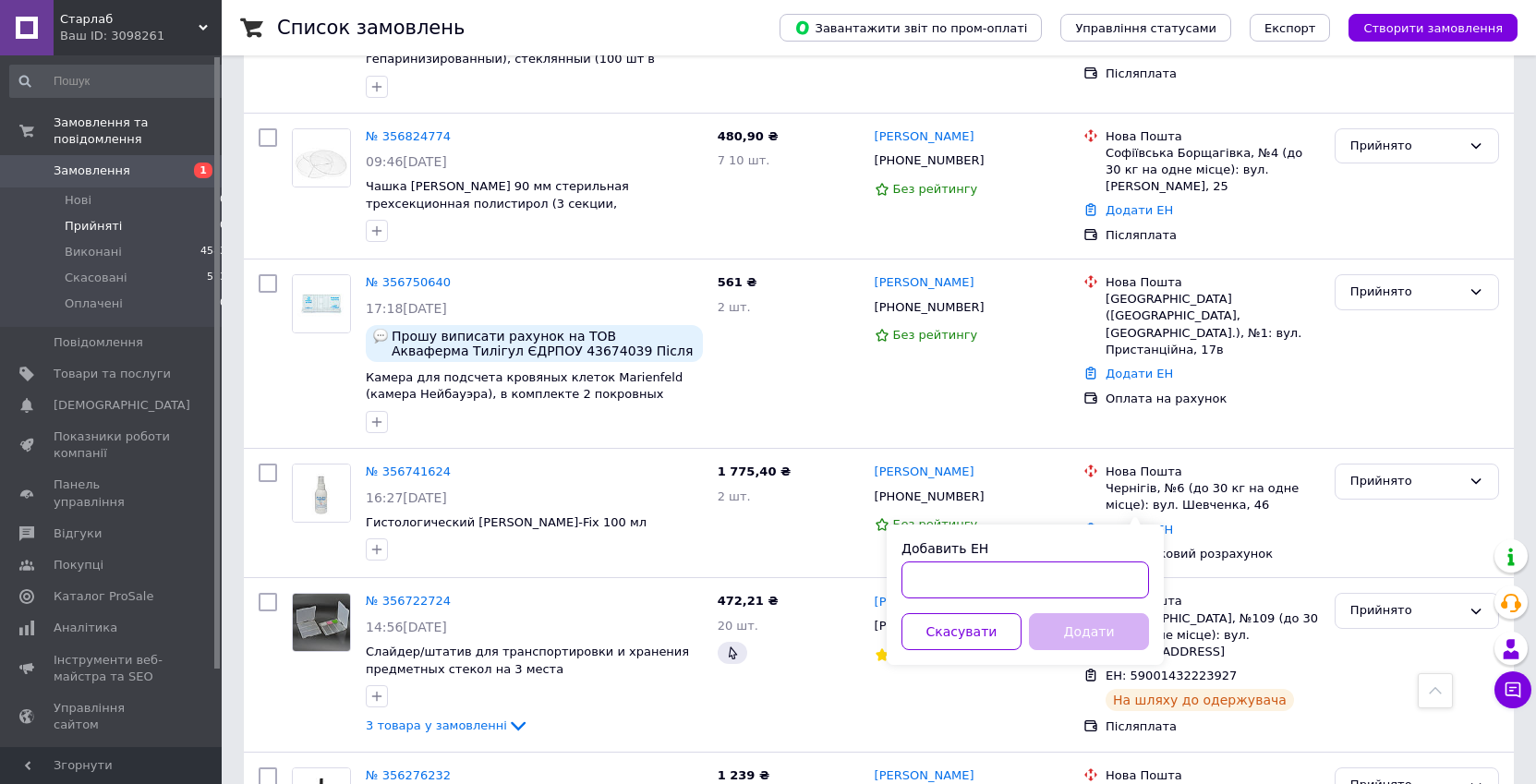
click at [1088, 581] on input "Добавить ЕН" at bounding box center [1026, 580] width 248 height 37
paste input "59001432994526"
type input "59001432994526"
click at [1092, 622] on button "Додати" at bounding box center [1088, 631] width 120 height 37
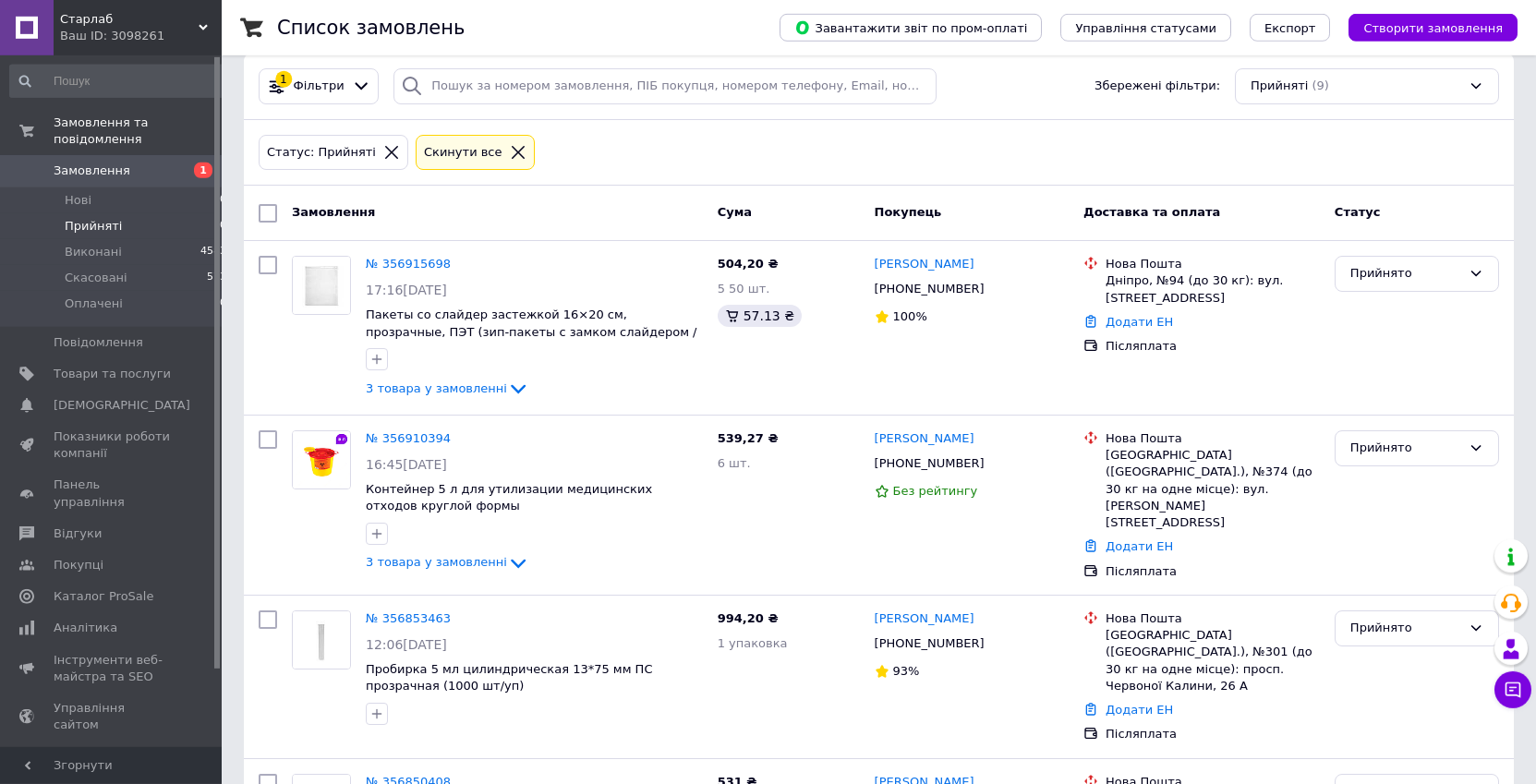
scroll to position [0, 0]
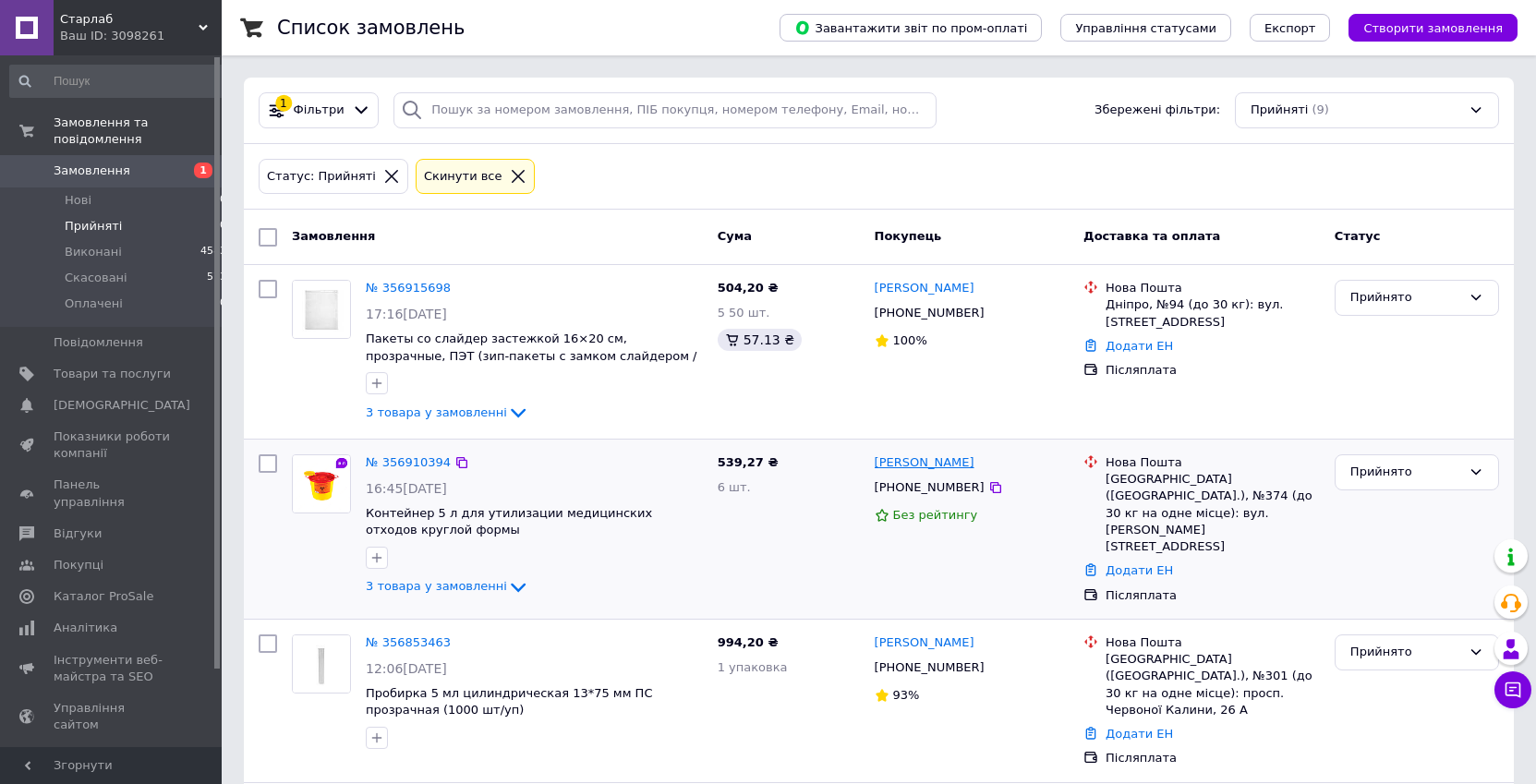
drag, startPoint x: 972, startPoint y: 465, endPoint x: 928, endPoint y: 465, distance: 44.0
click at [928, 465] on div "[PERSON_NAME]" at bounding box center [972, 463] width 198 height 21
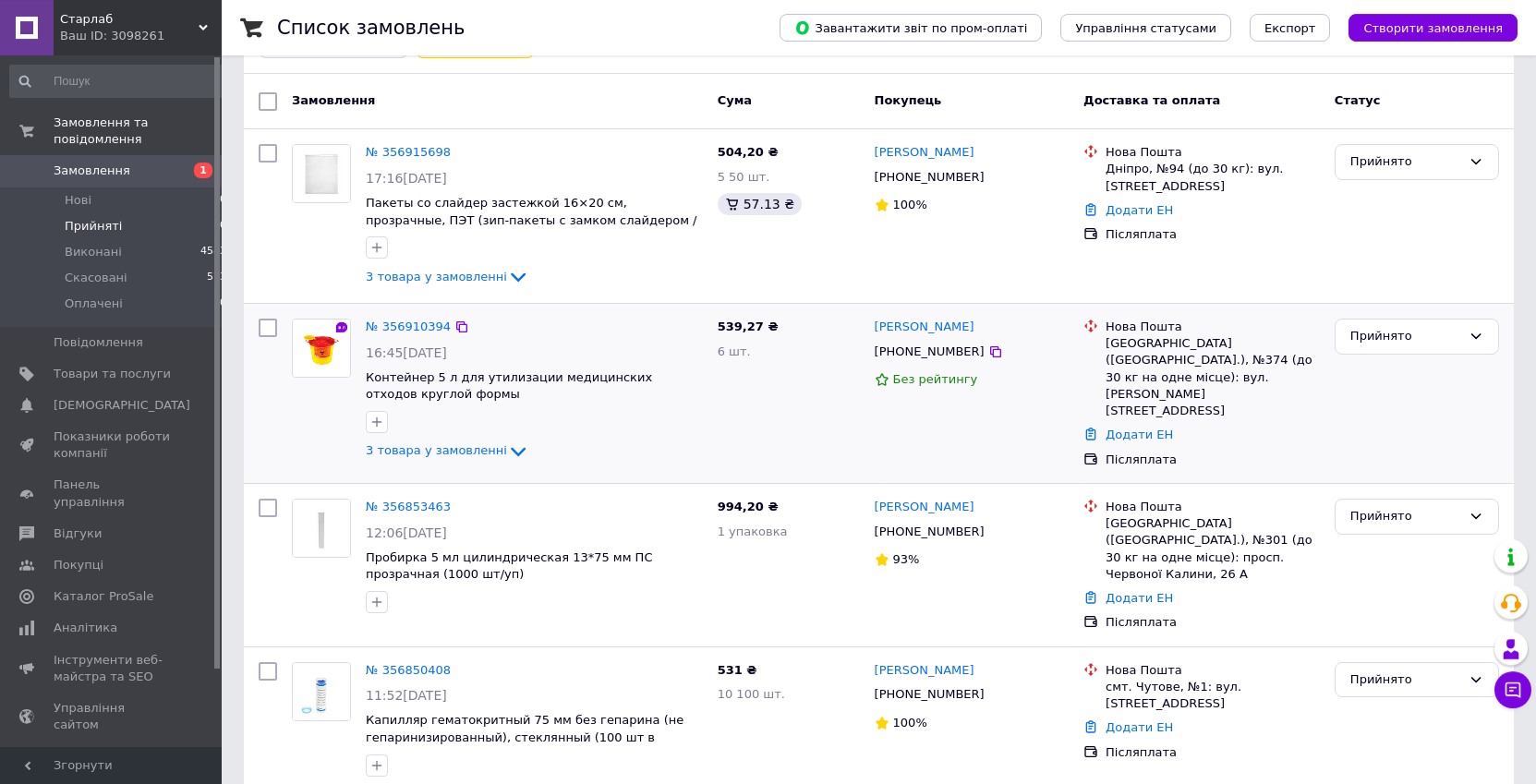
scroll to position [188, 0]
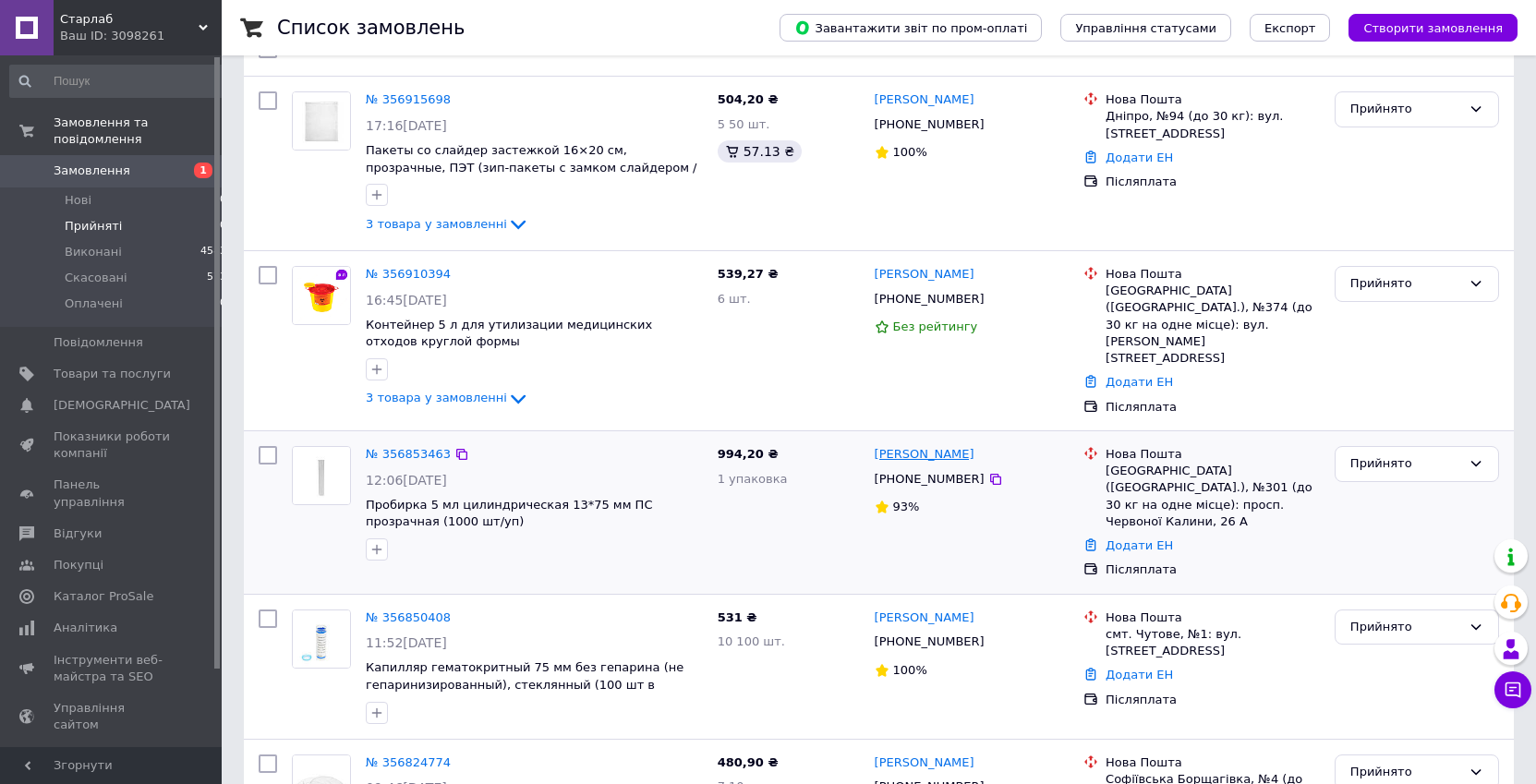
drag, startPoint x: 968, startPoint y: 452, endPoint x: 934, endPoint y: 453, distance: 34.0
click at [934, 453] on div "[PERSON_NAME]" at bounding box center [972, 454] width 198 height 21
click at [1135, 538] on link "Додати ЕН" at bounding box center [1139, 545] width 67 height 14
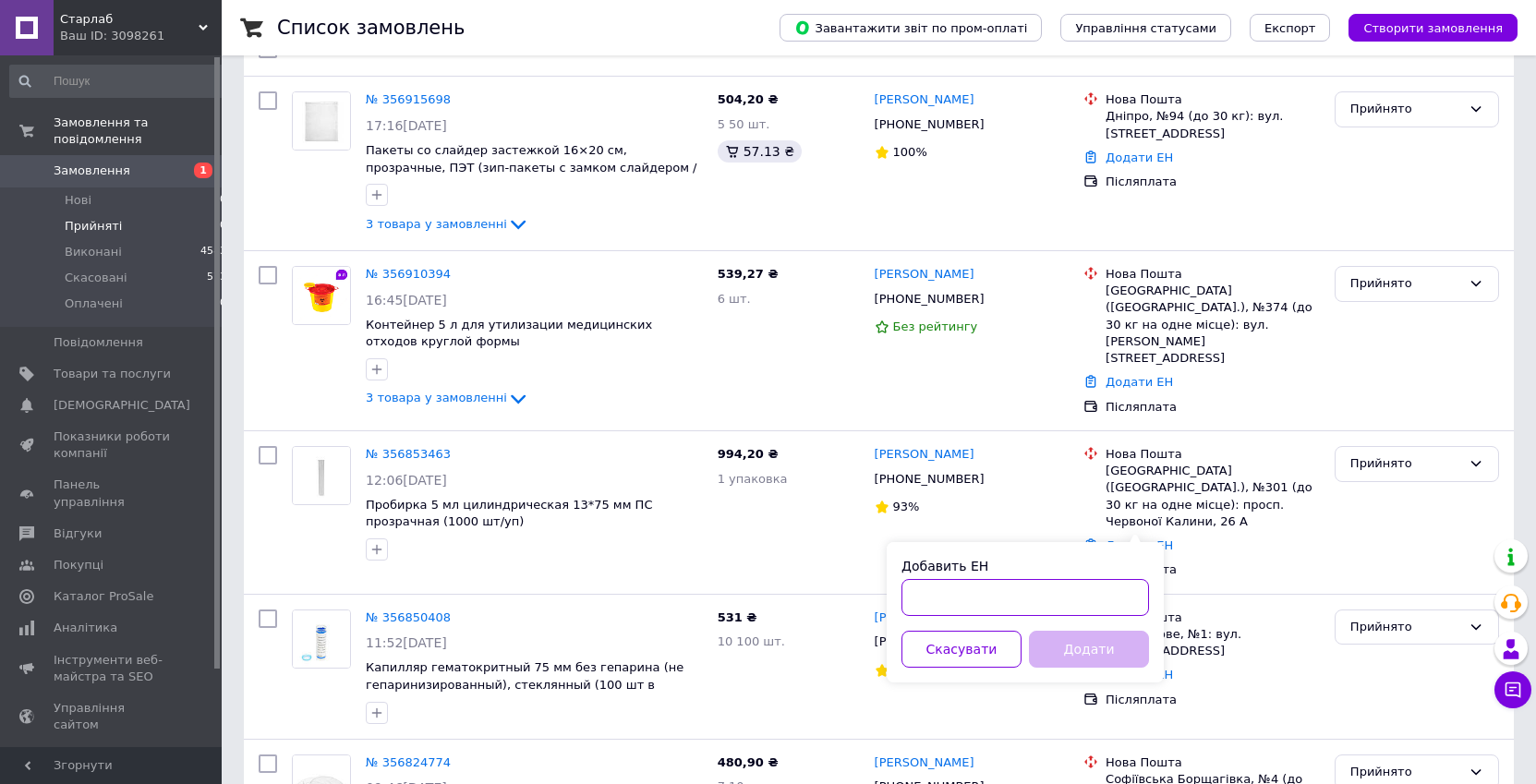
click at [1035, 605] on input "Добавить ЕН" at bounding box center [1026, 598] width 248 height 37
paste input "59001432985987"
type input "59001432985987"
click at [1080, 650] on button "Додати" at bounding box center [1088, 649] width 120 height 37
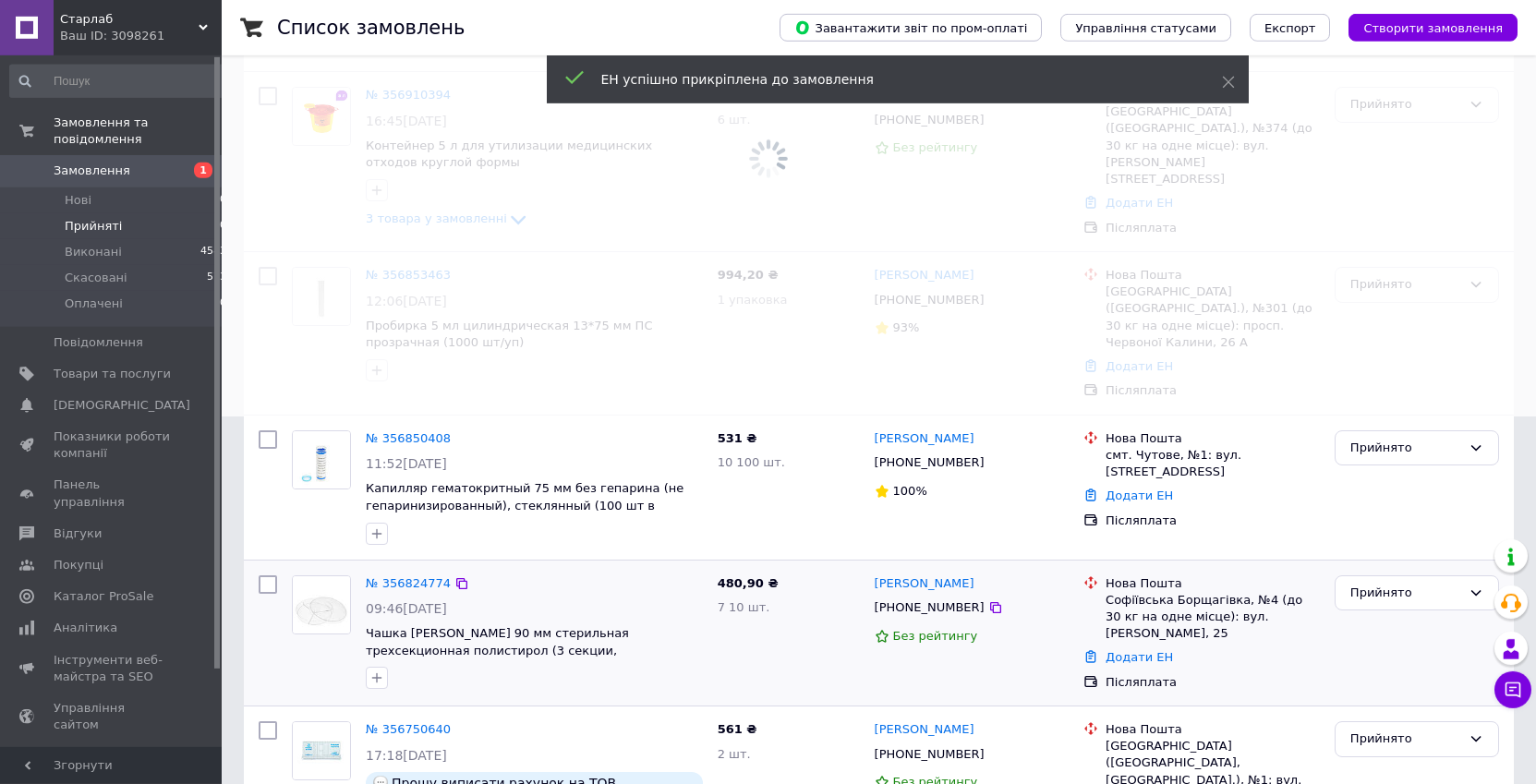
scroll to position [376, 0]
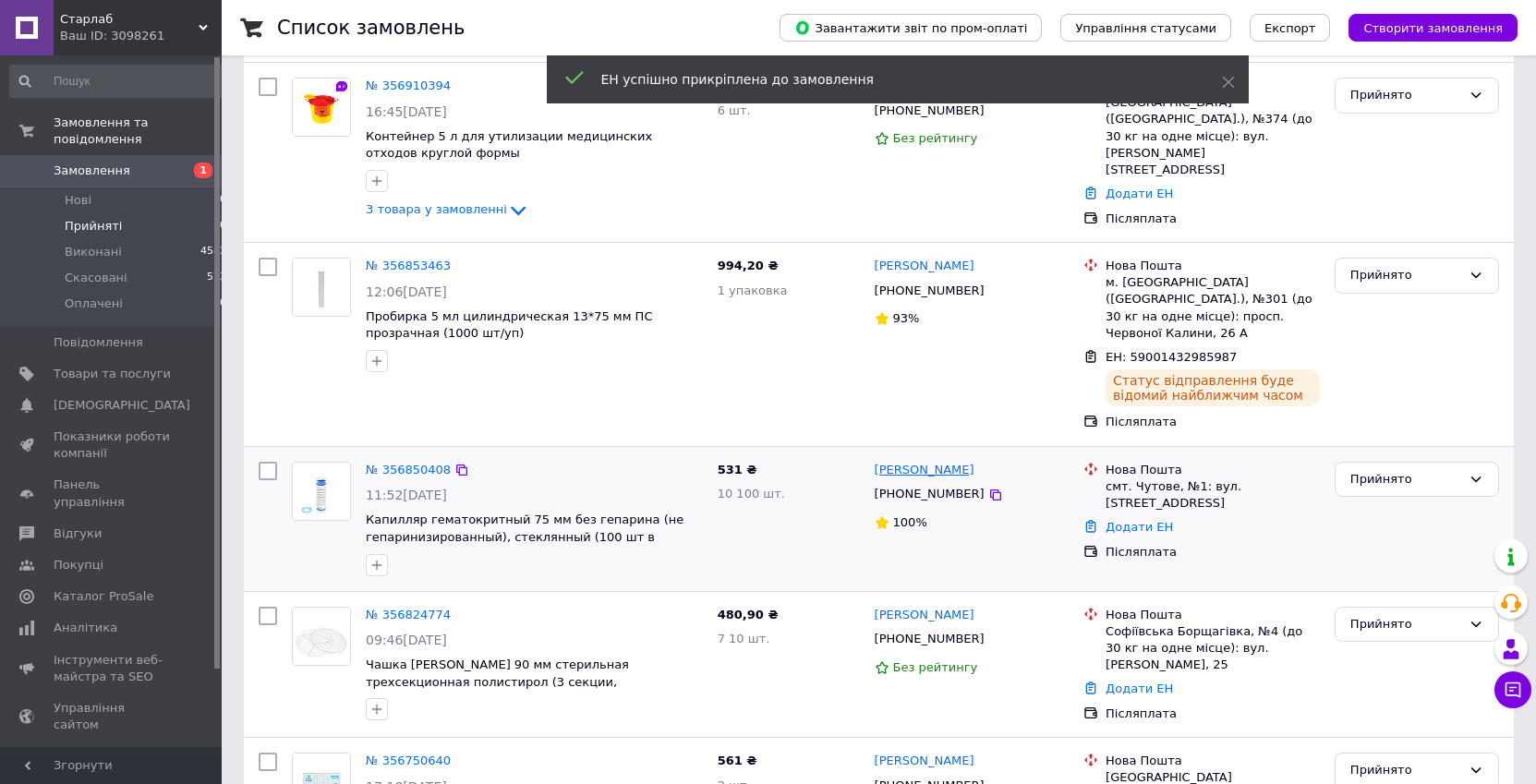
drag, startPoint x: 981, startPoint y: 448, endPoint x: 912, endPoint y: 452, distance: 69.1
click at [912, 460] on div "[PERSON_NAME]" at bounding box center [972, 470] width 198 height 21
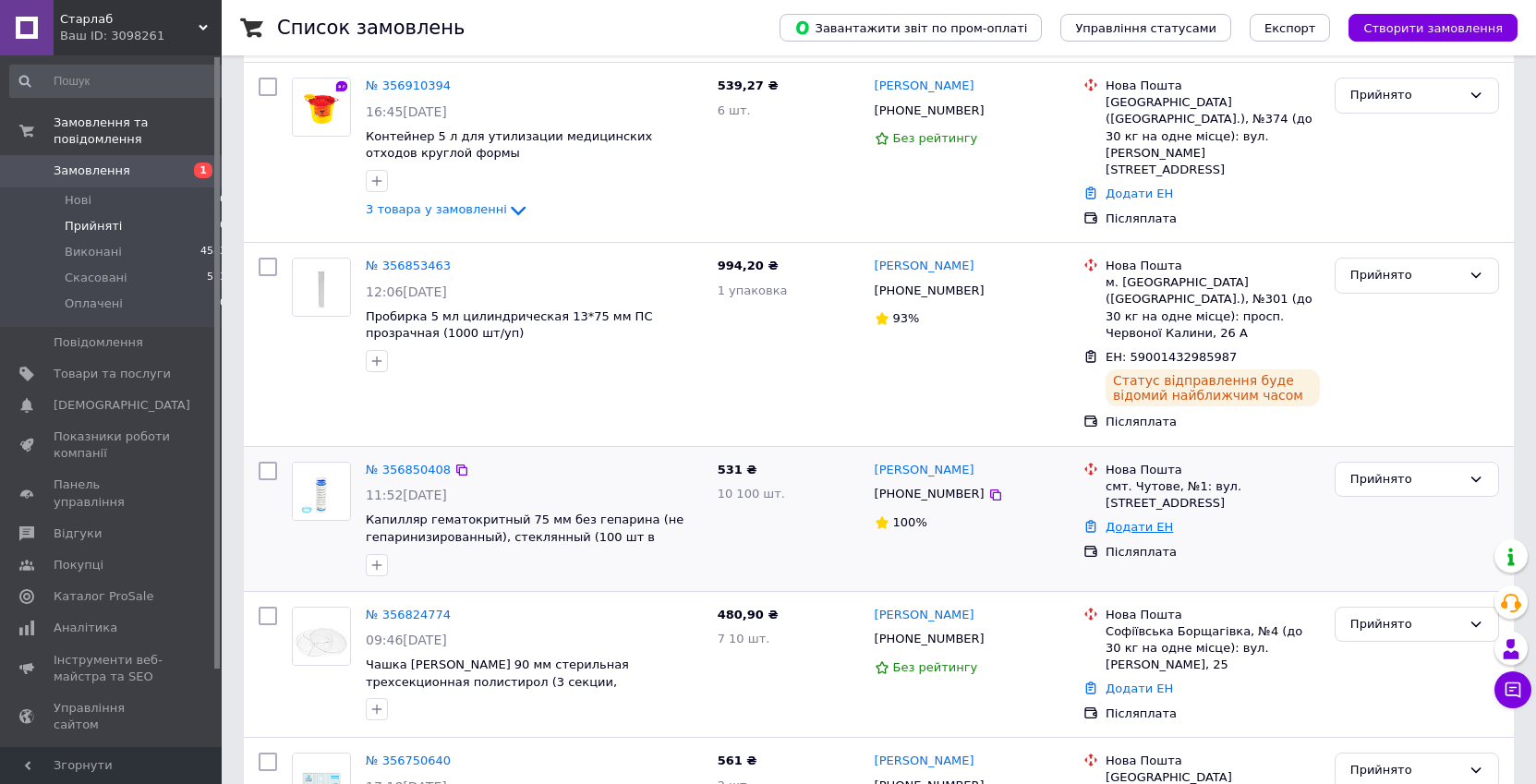
click at [1126, 520] on link "Додати ЕН" at bounding box center [1139, 526] width 67 height 14
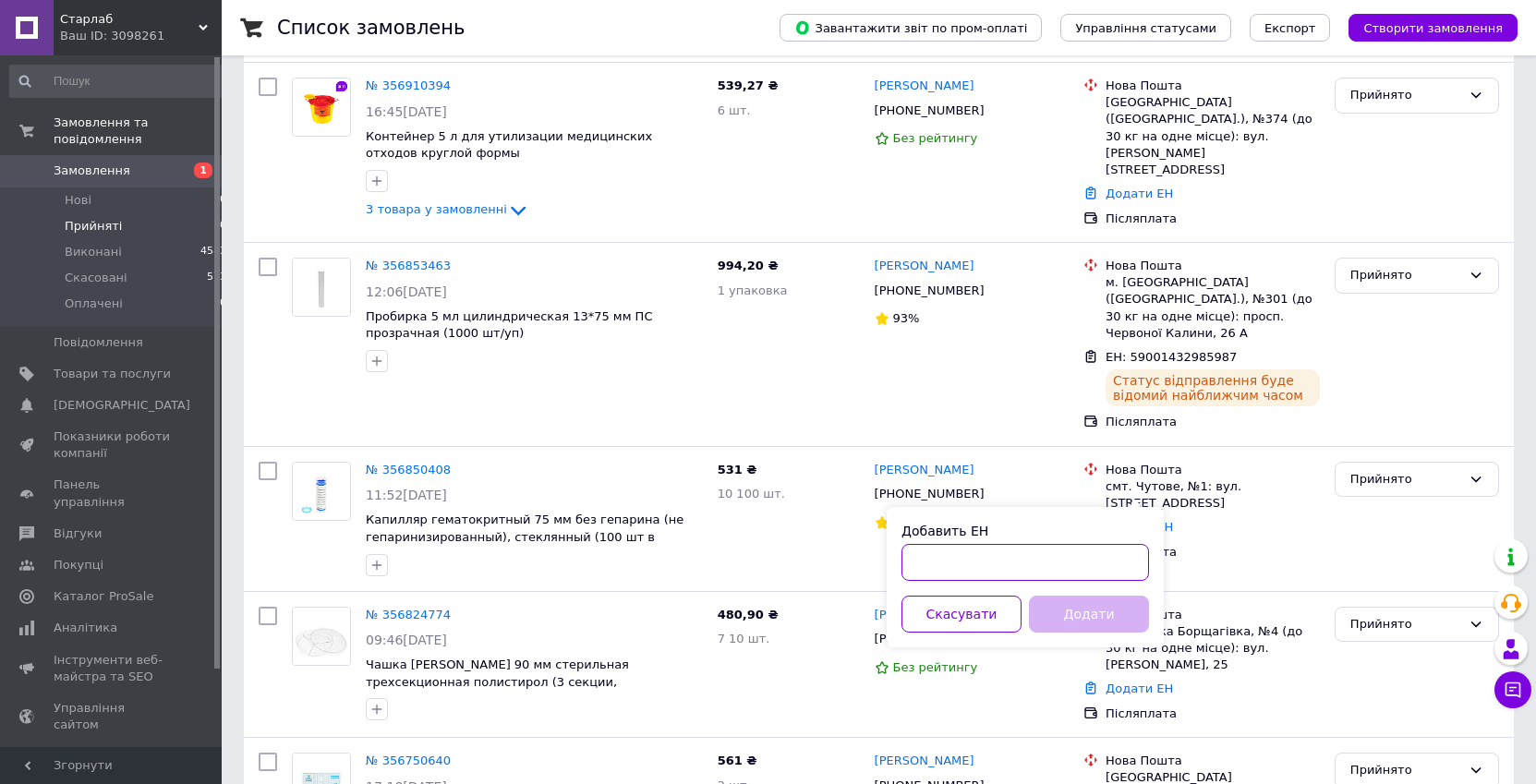
click at [1060, 561] on input "Добавить ЕН" at bounding box center [1026, 562] width 248 height 37
paste input "[CREDIT_CARD_NUMBER]"
type input "[CREDIT_CARD_NUMBER]"
click at [1069, 623] on button "Додати" at bounding box center [1088, 614] width 120 height 37
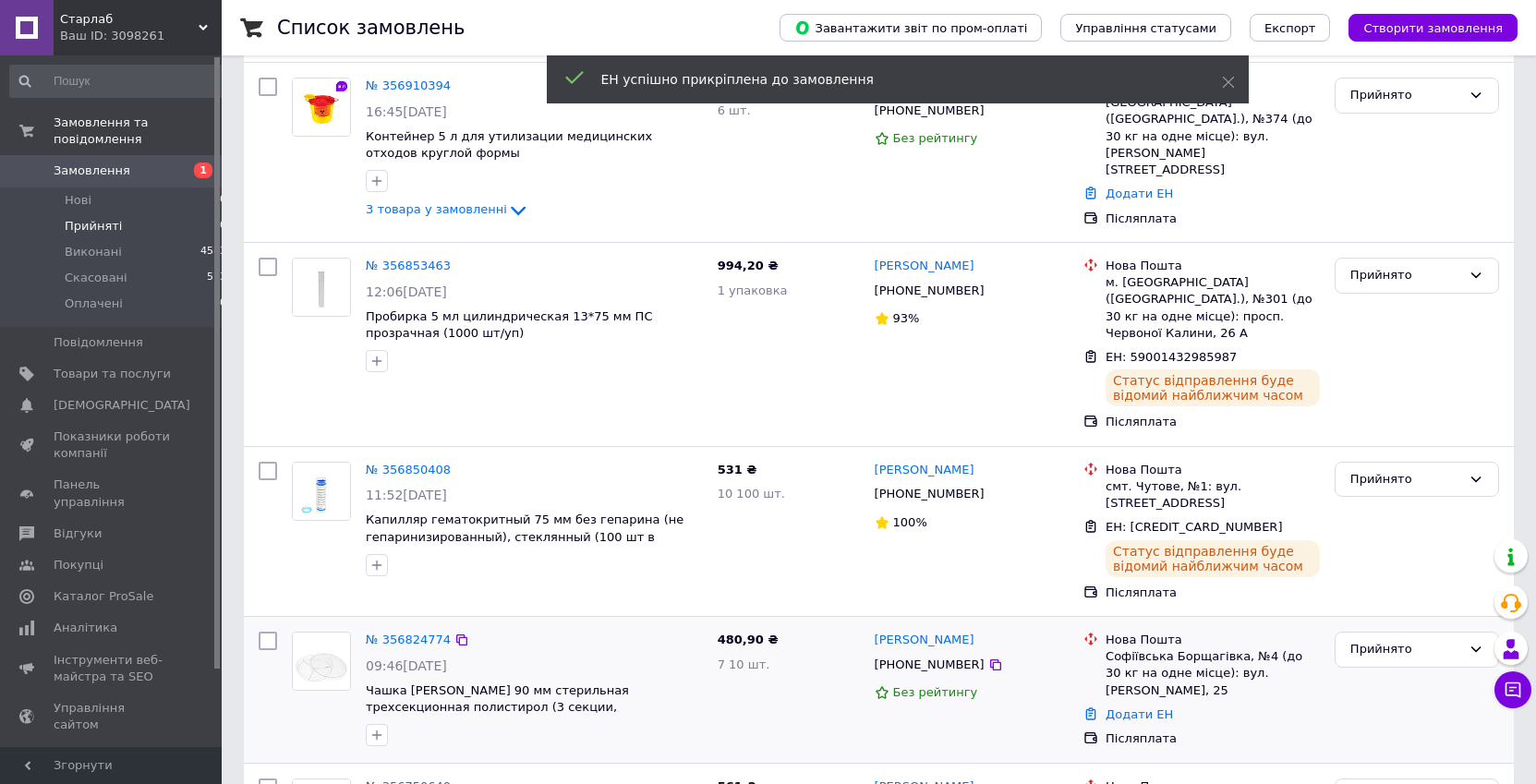
drag, startPoint x: 968, startPoint y: 590, endPoint x: 918, endPoint y: 590, distance: 50.0
click at [918, 629] on div "[PERSON_NAME]" at bounding box center [924, 640] width 103 height 21
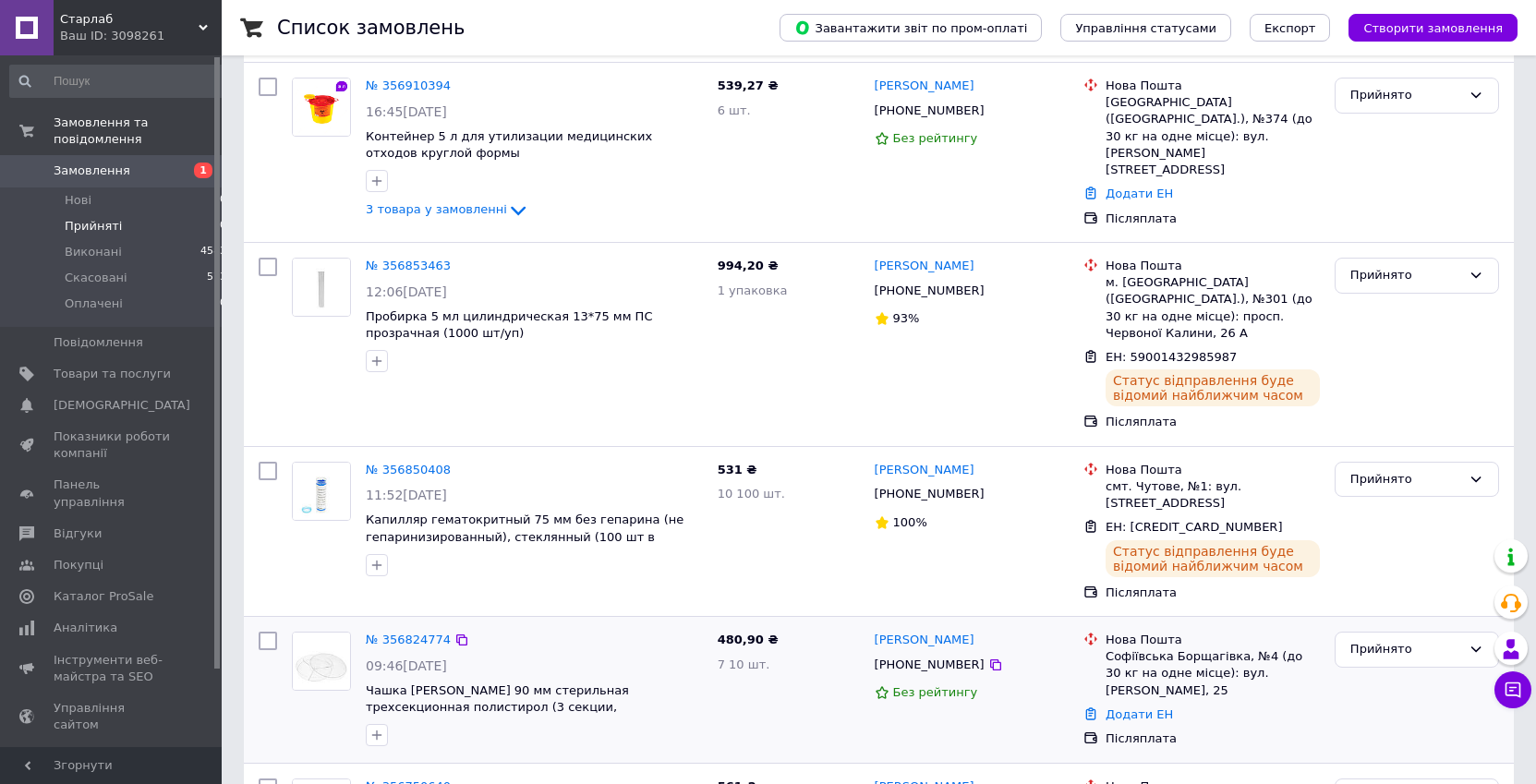
click at [1135, 702] on div "Додати ЕН" at bounding box center [1213, 714] width 222 height 25
click at [1135, 707] on link "Додати ЕН" at bounding box center [1139, 713] width 67 height 14
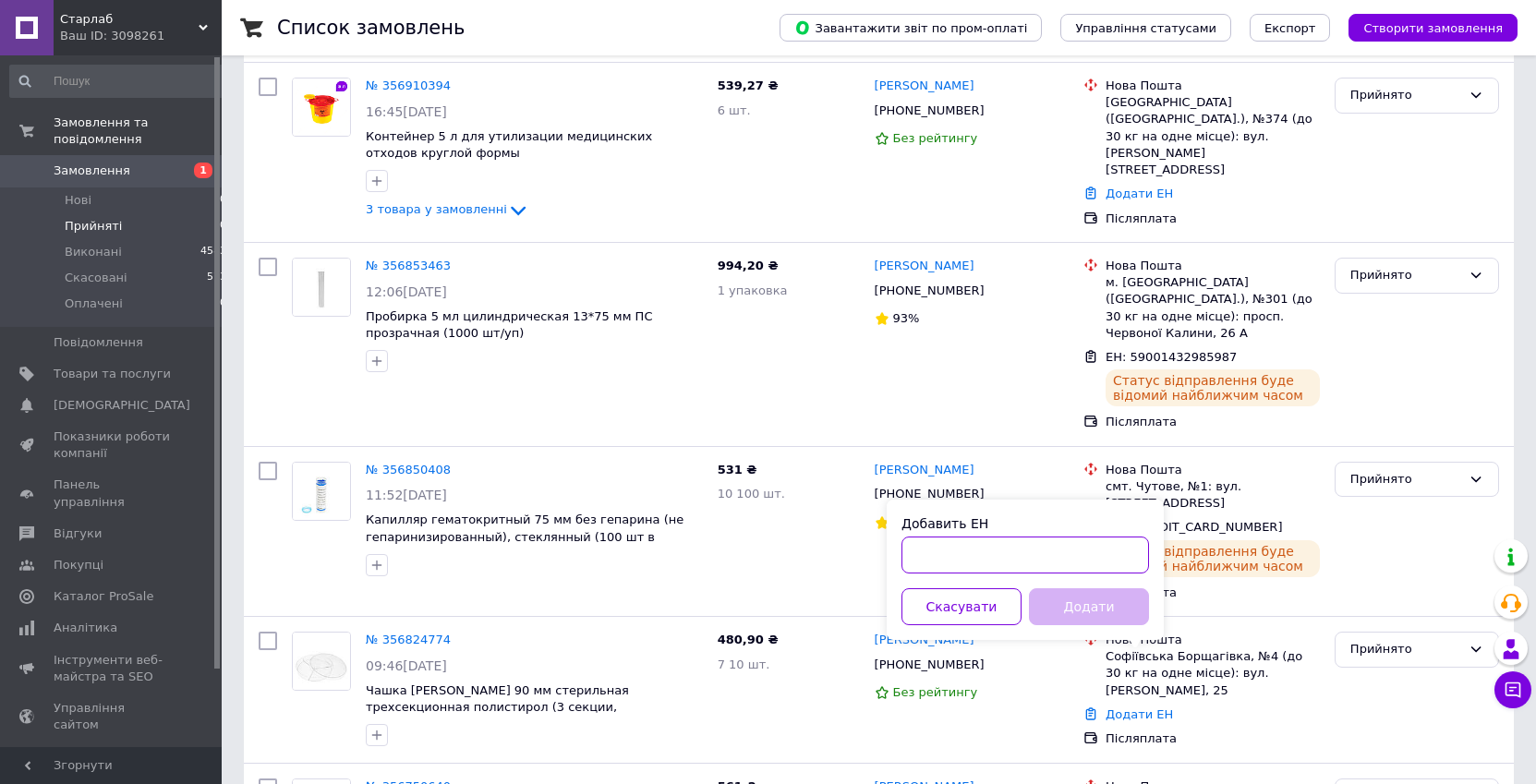
click at [1066, 556] on input "Добавить ЕН" at bounding box center [1026, 555] width 248 height 37
paste input "59001432986990"
type input "59001432986990"
click at [1076, 602] on button "Додати" at bounding box center [1088, 607] width 120 height 37
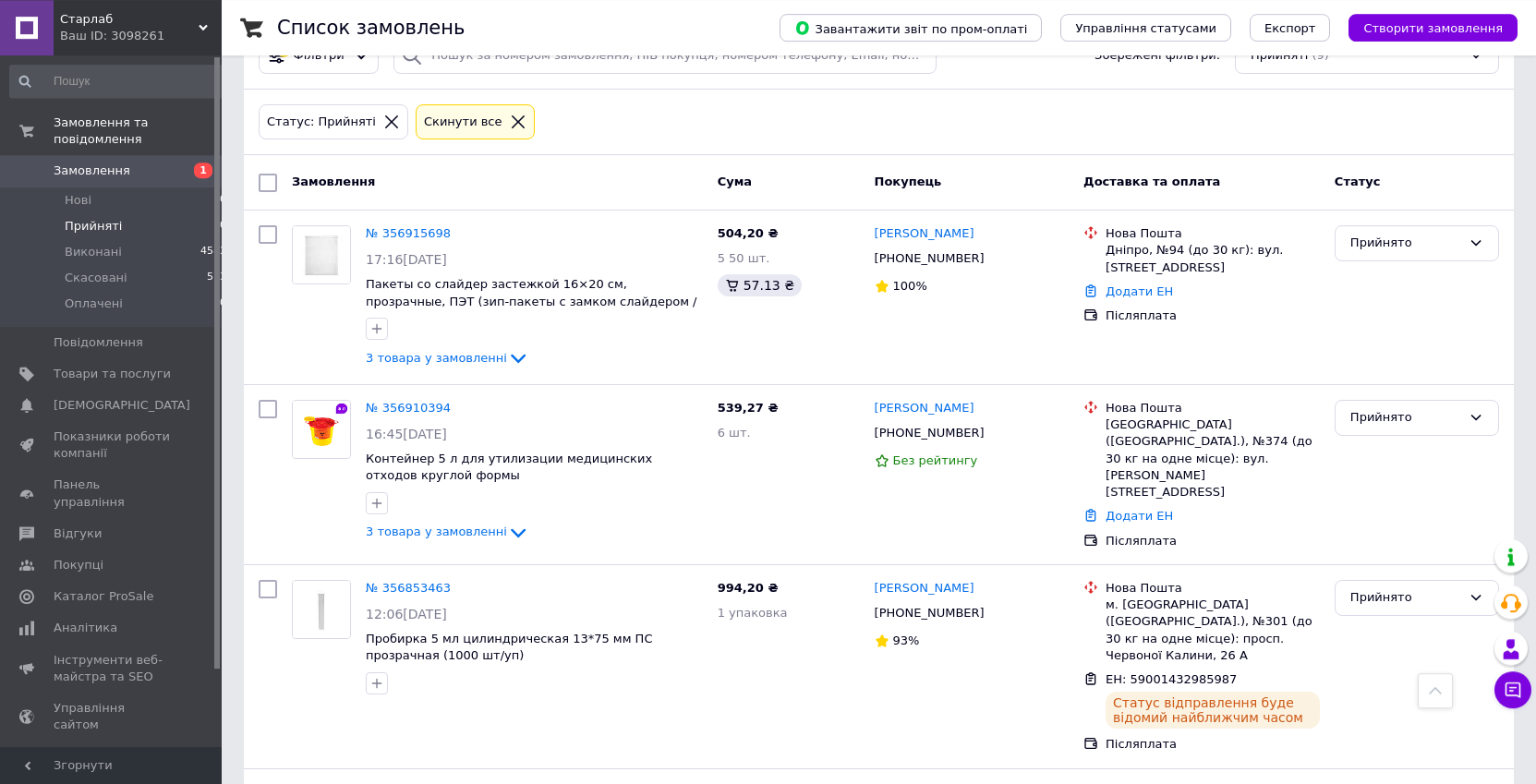
scroll to position [0, 0]
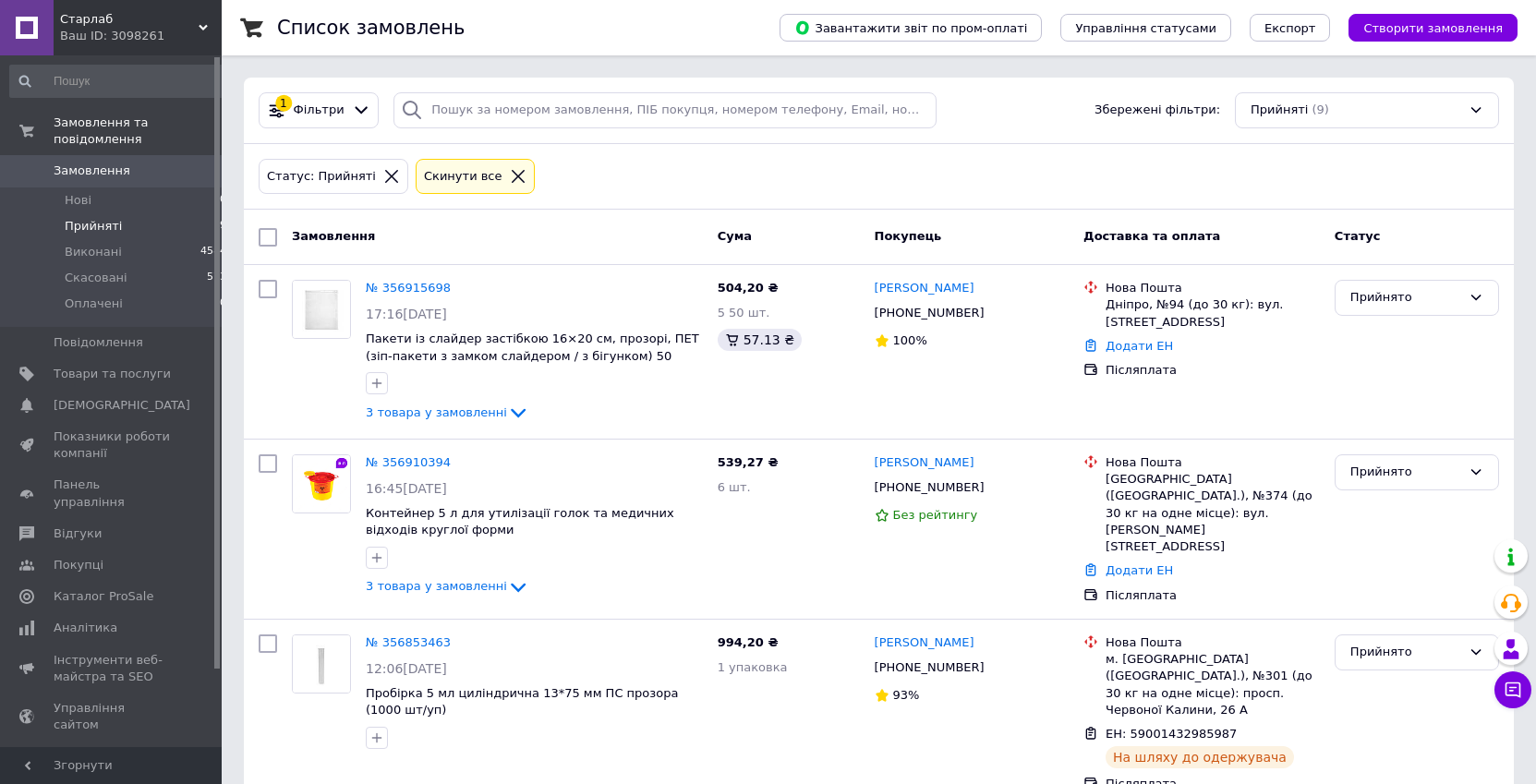
click at [113, 218] on span "Прийняті" at bounding box center [92, 226] width 57 height 17
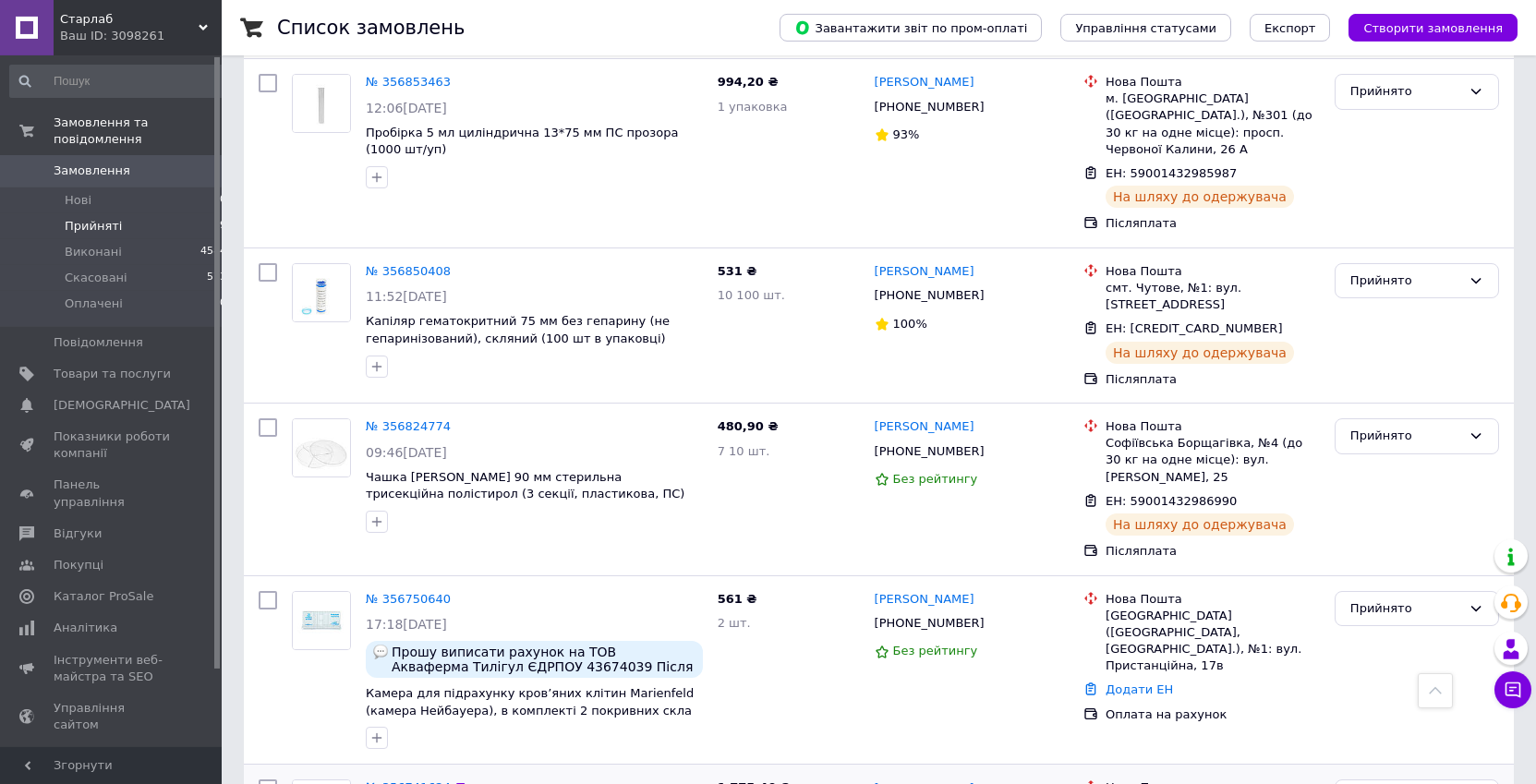
scroll to position [516, 0]
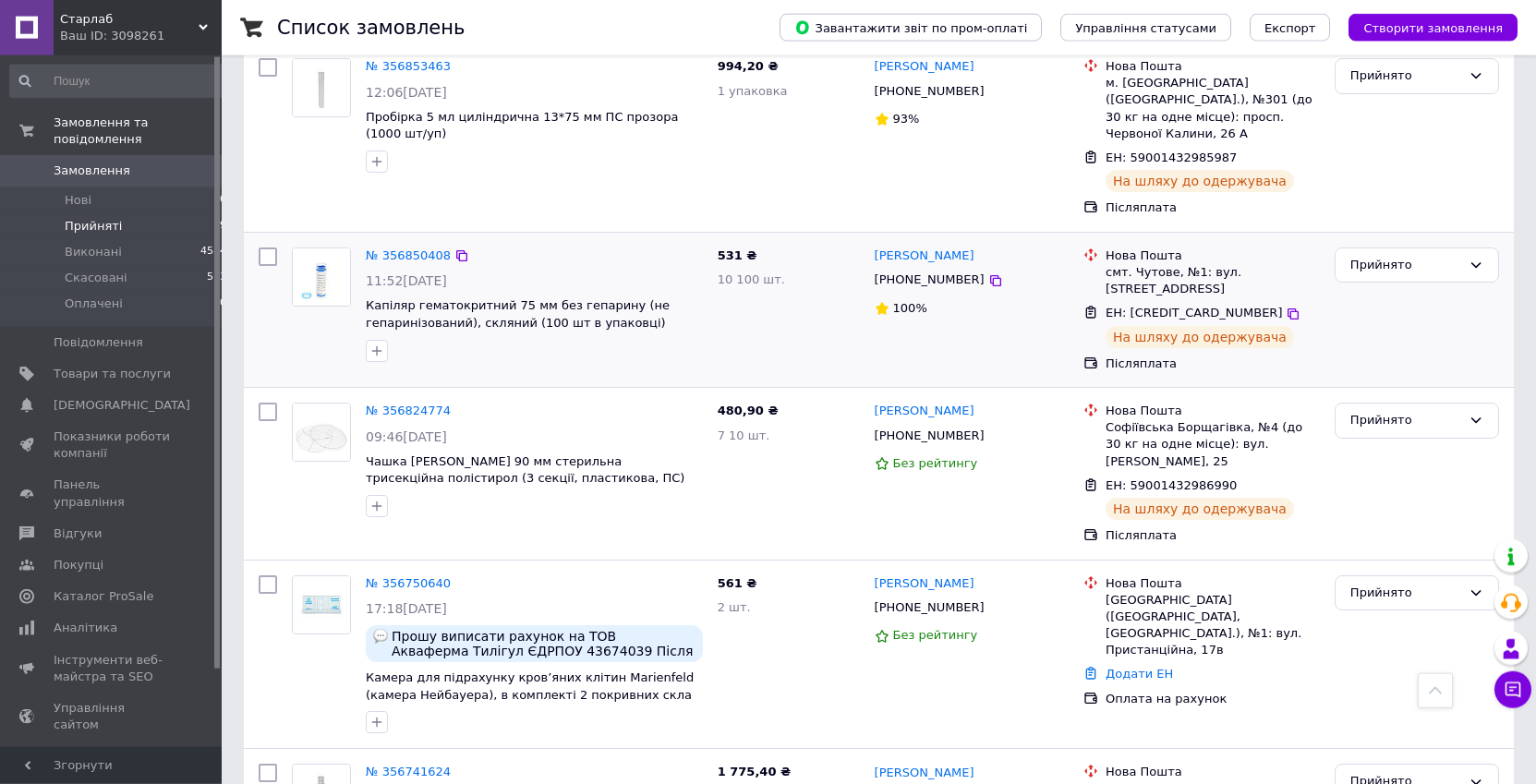
scroll to position [659, 0]
